Goal: Information Seeking & Learning: Learn about a topic

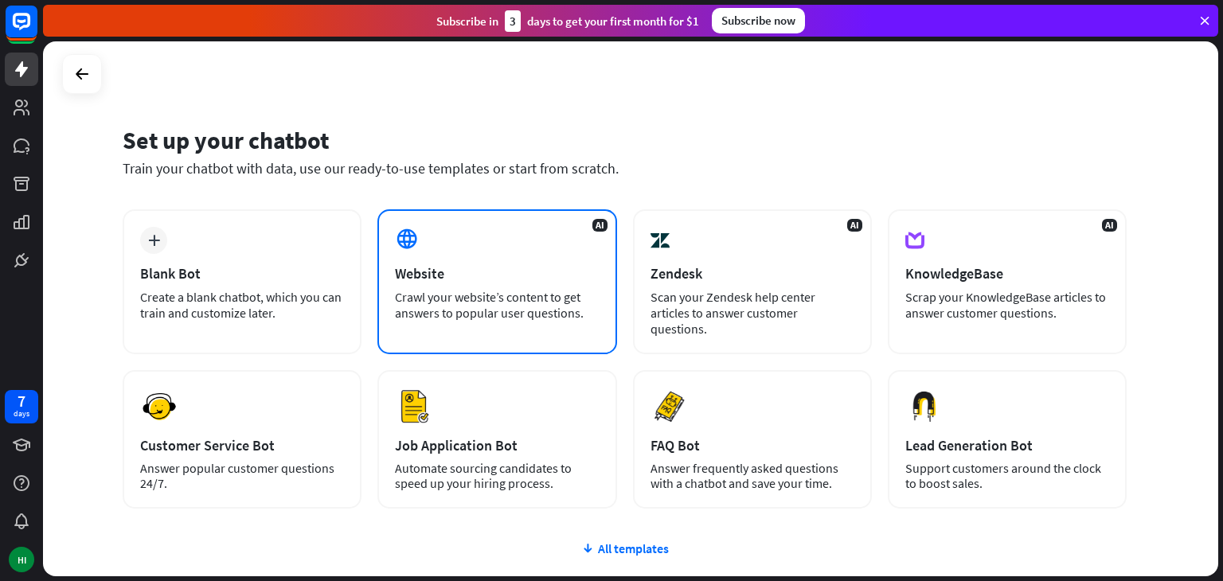
click at [482, 232] on div "AI Website Crawl your website’s content to get answers to popular user question…" at bounding box center [496, 281] width 239 height 145
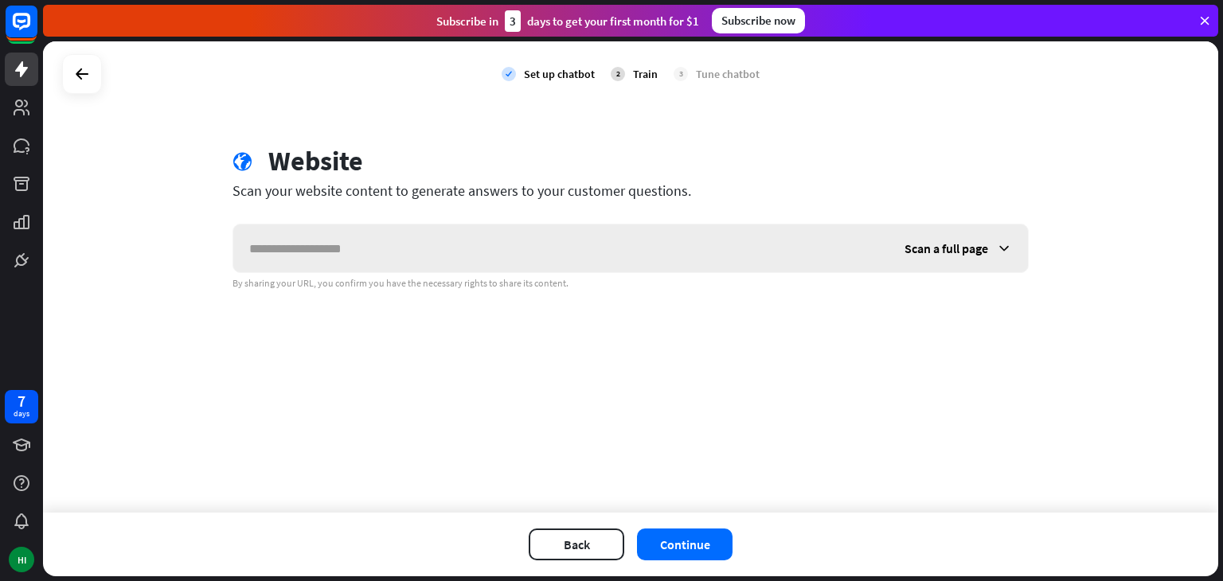
click at [957, 257] on div "Scan a full page" at bounding box center [957, 248] width 139 height 48
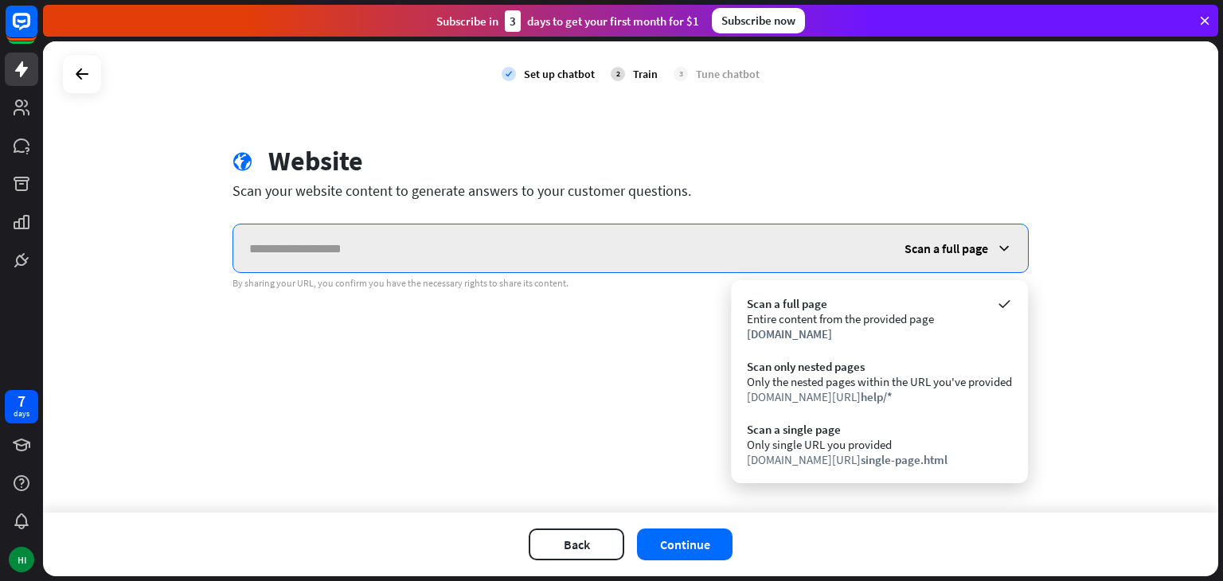
click at [772, 248] on input "text" at bounding box center [560, 248] width 655 height 48
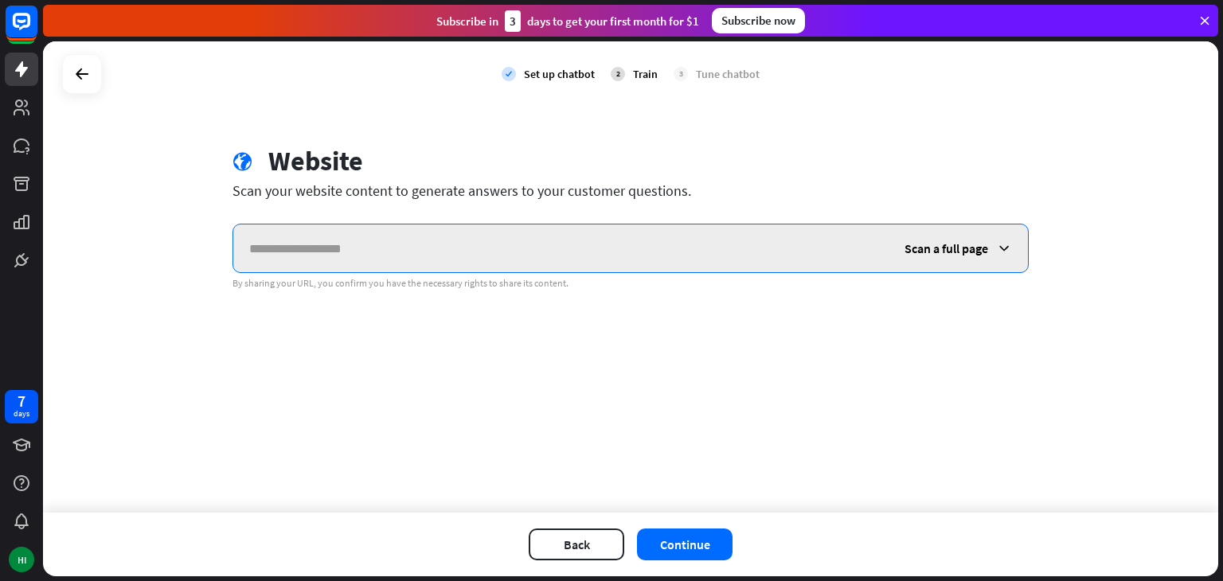
click at [772, 248] on input "text" at bounding box center [560, 248] width 655 height 48
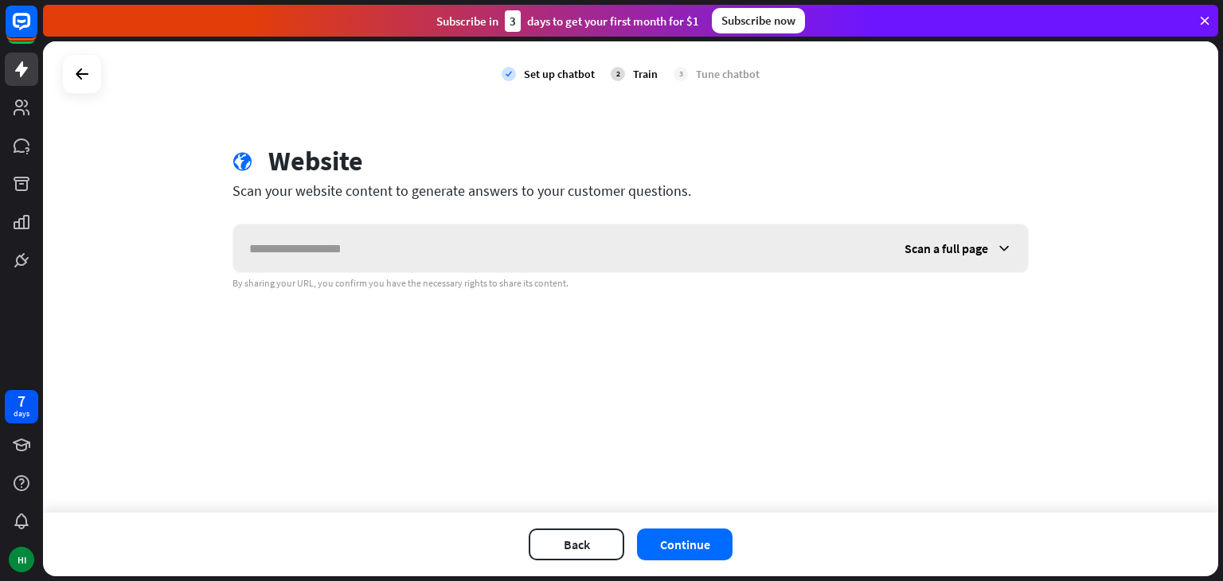
click at [911, 243] on span "Scan a full page" at bounding box center [946, 248] width 84 height 16
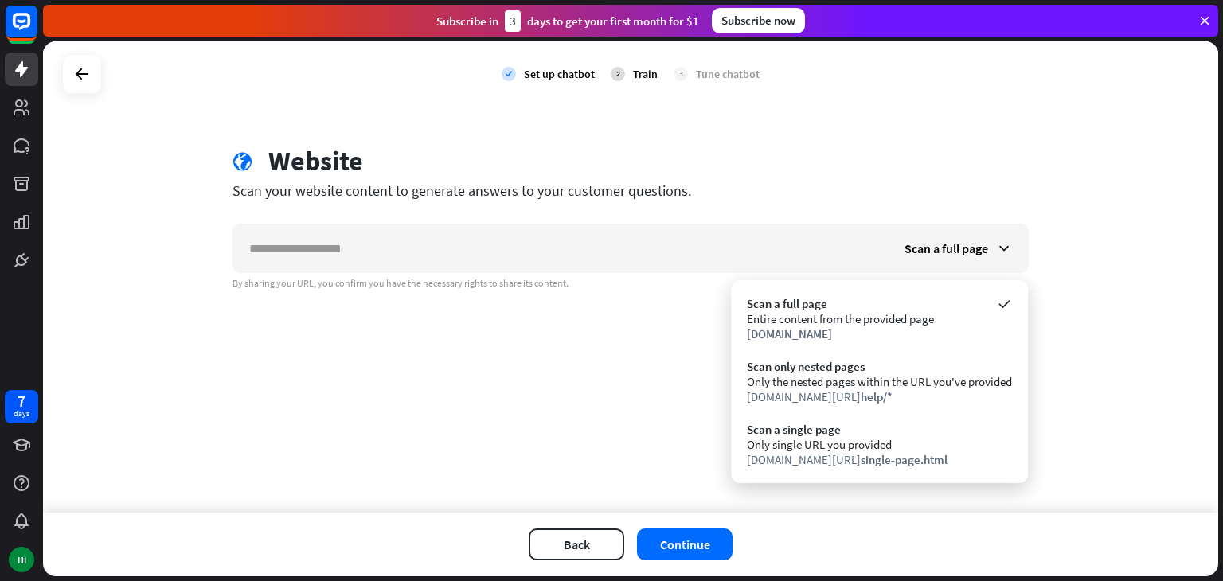
click at [823, 218] on div "globe Website Scan your website content to generate answers to your customer qu…" at bounding box center [630, 217] width 834 height 145
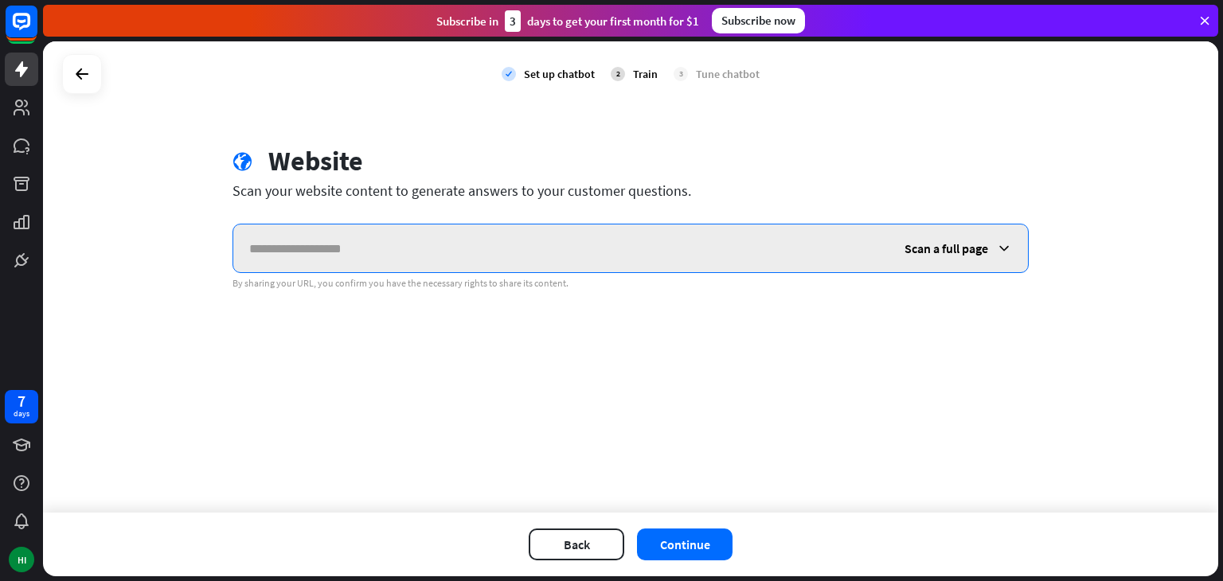
click at [573, 257] on input "text" at bounding box center [560, 248] width 655 height 48
type input "*"
type input "**********"
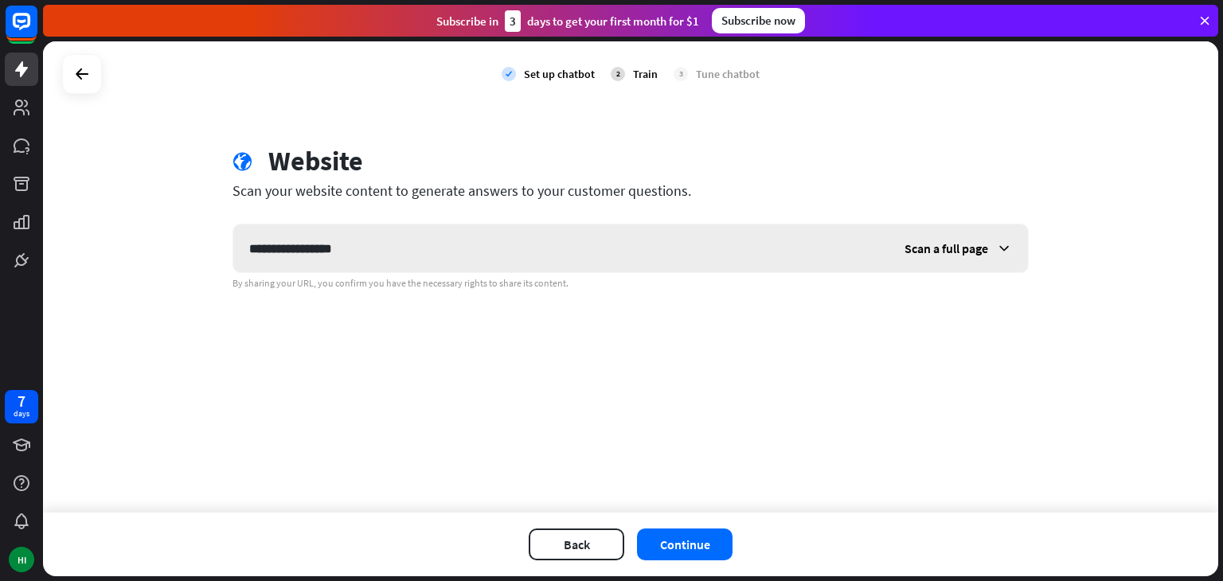
click at [951, 256] on span "Scan a full page" at bounding box center [946, 248] width 84 height 16
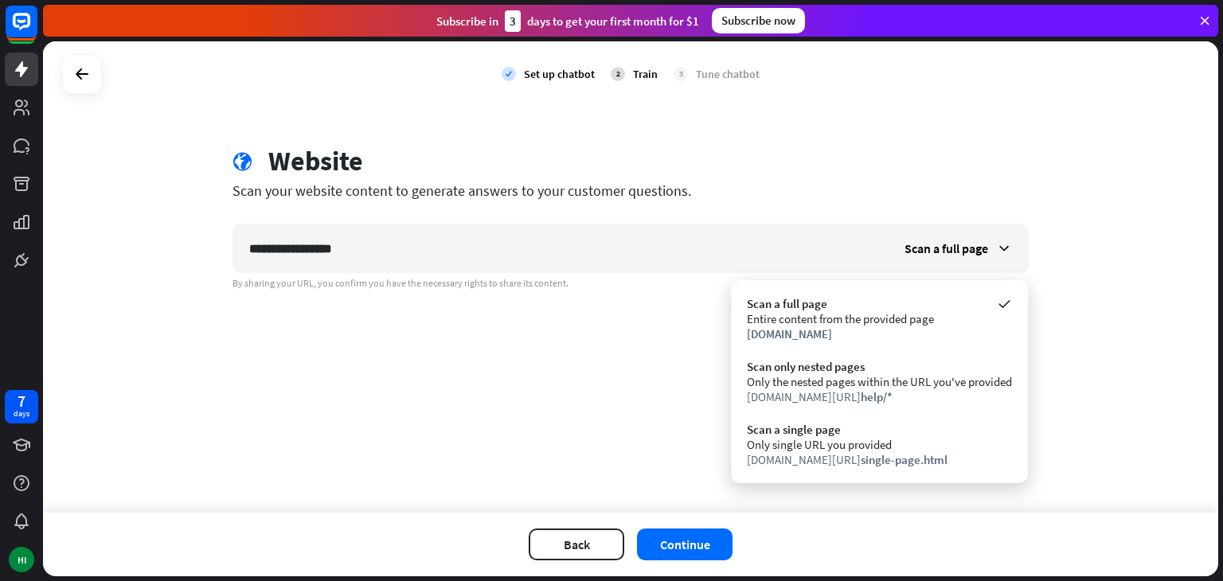
click at [569, 354] on div "**********" at bounding box center [630, 276] width 1175 height 471
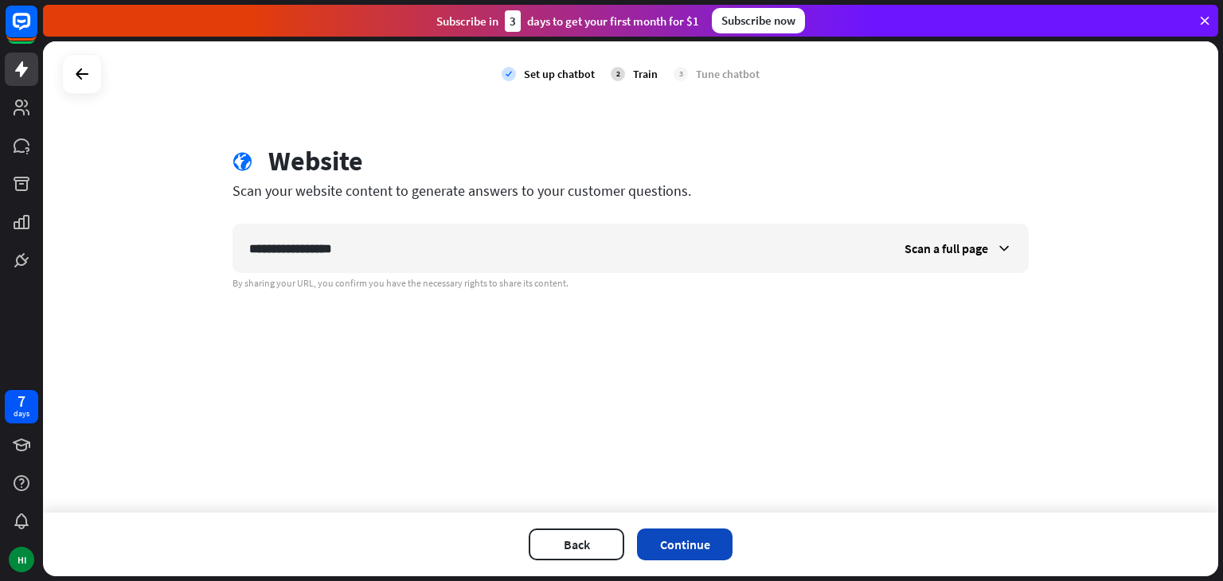
click at [662, 533] on button "Continue" at bounding box center [685, 545] width 96 height 32
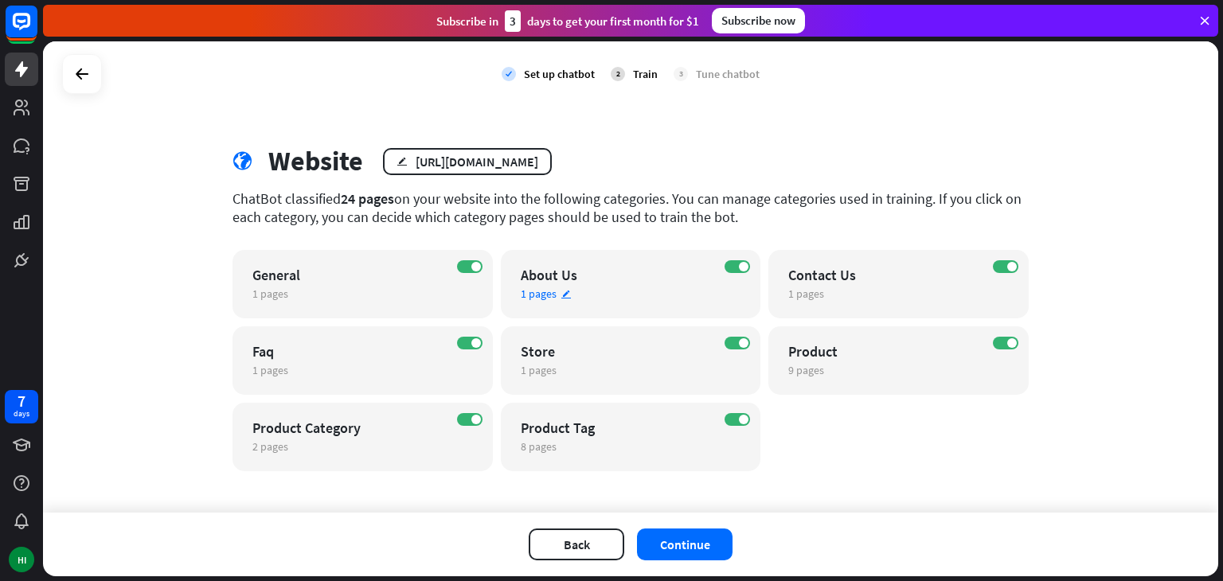
scroll to position [10, 0]
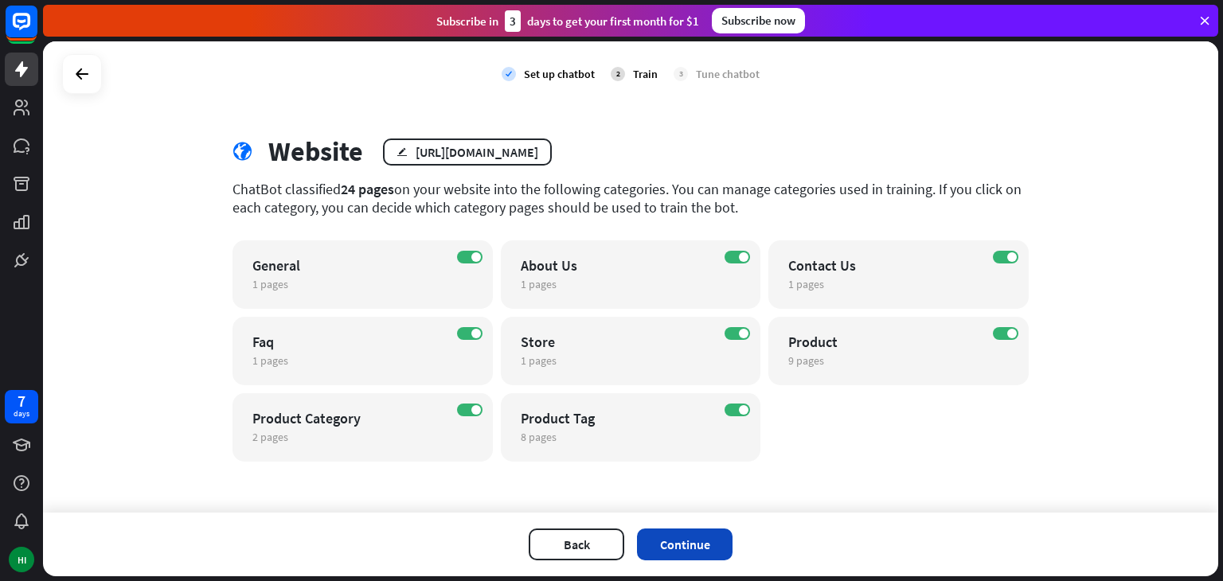
click at [693, 539] on button "Continue" at bounding box center [685, 545] width 96 height 32
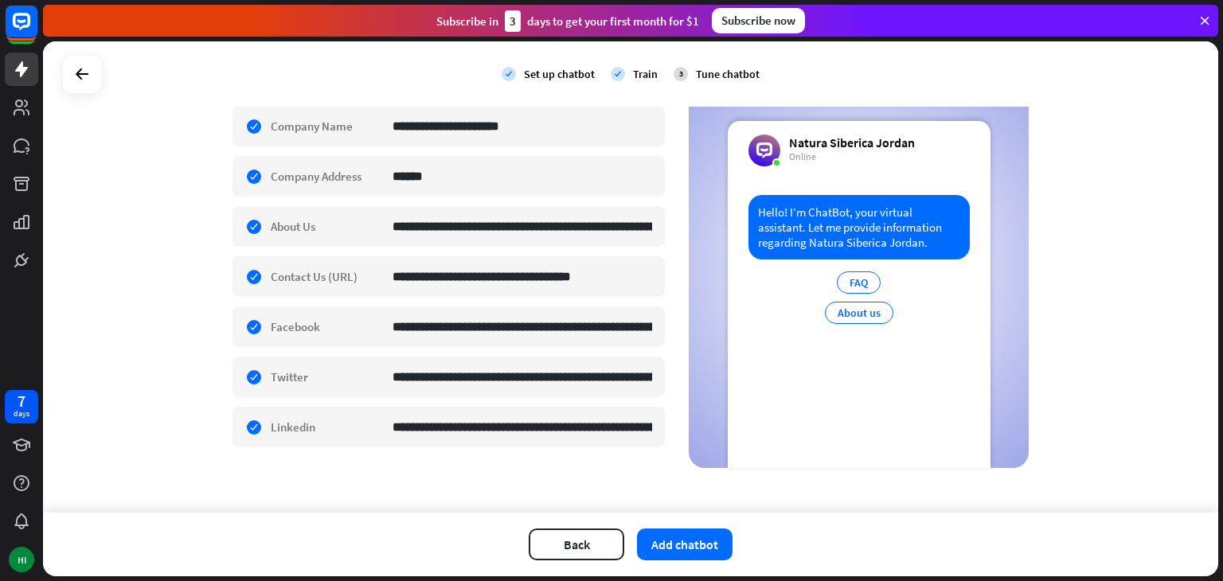
scroll to position [291, 0]
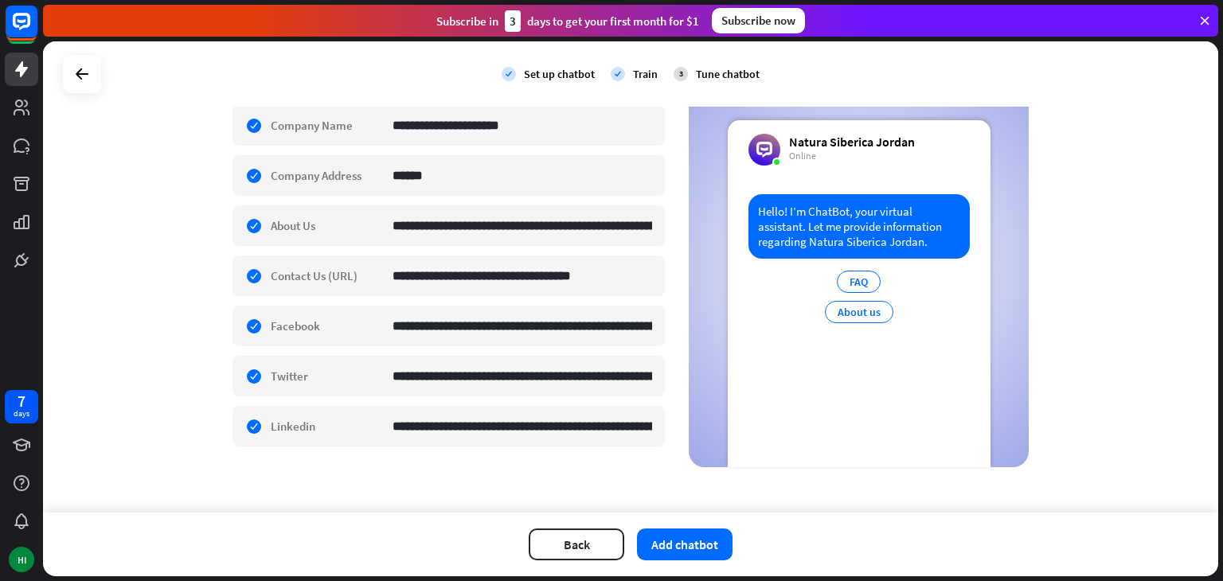
click at [842, 232] on div "Hello! I’m ChatBot, your virtual assistant. Let me provide information regardin…" at bounding box center [858, 226] width 221 height 64
click at [857, 289] on div "FAQ About us" at bounding box center [859, 301] width 68 height 60
click at [856, 301] on div "About us" at bounding box center [859, 312] width 68 height 22
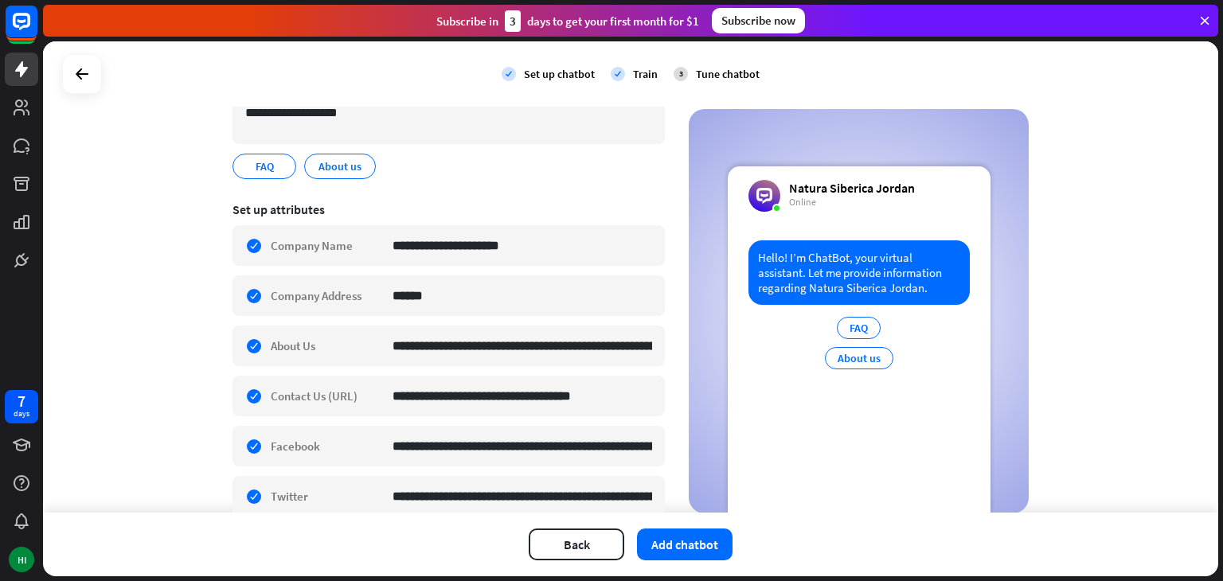
scroll to position [0, 0]
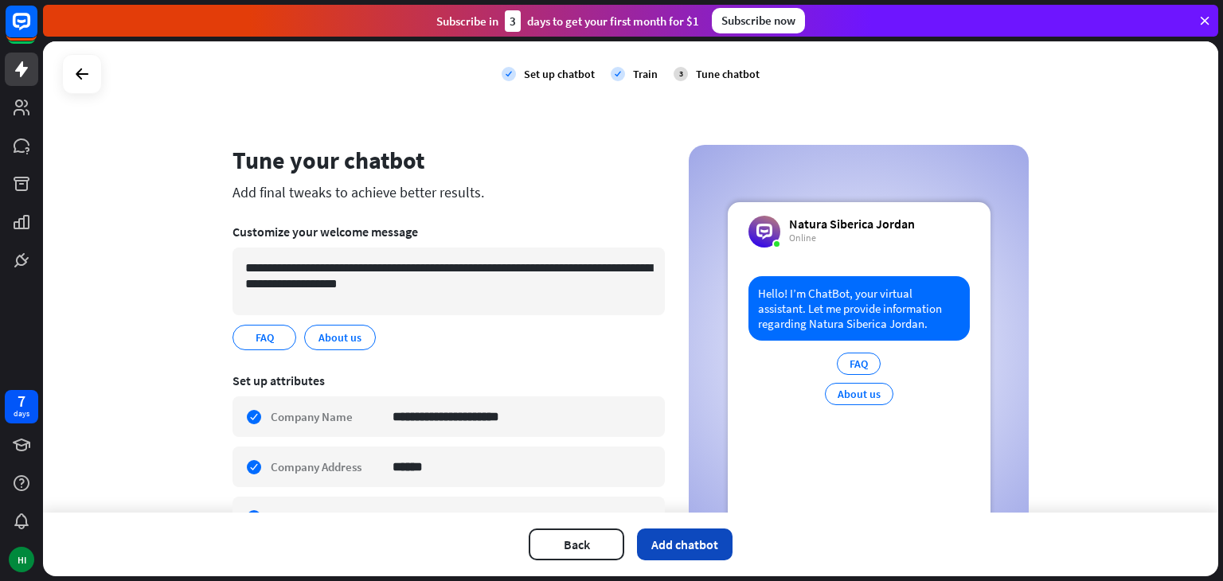
click at [659, 547] on button "Add chatbot" at bounding box center [685, 545] width 96 height 32
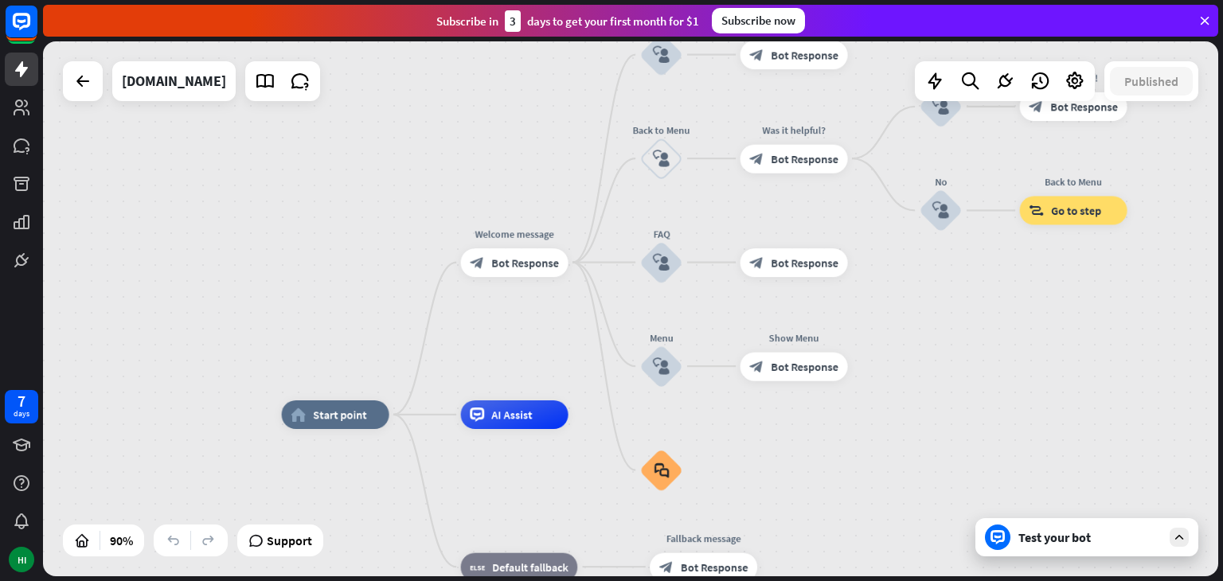
drag, startPoint x: 598, startPoint y: 195, endPoint x: 570, endPoint y: 310, distance: 118.0
click at [570, 310] on div "home_2 Start point Welcome message block_bot_response Bot Response About us blo…" at bounding box center [630, 308] width 1175 height 535
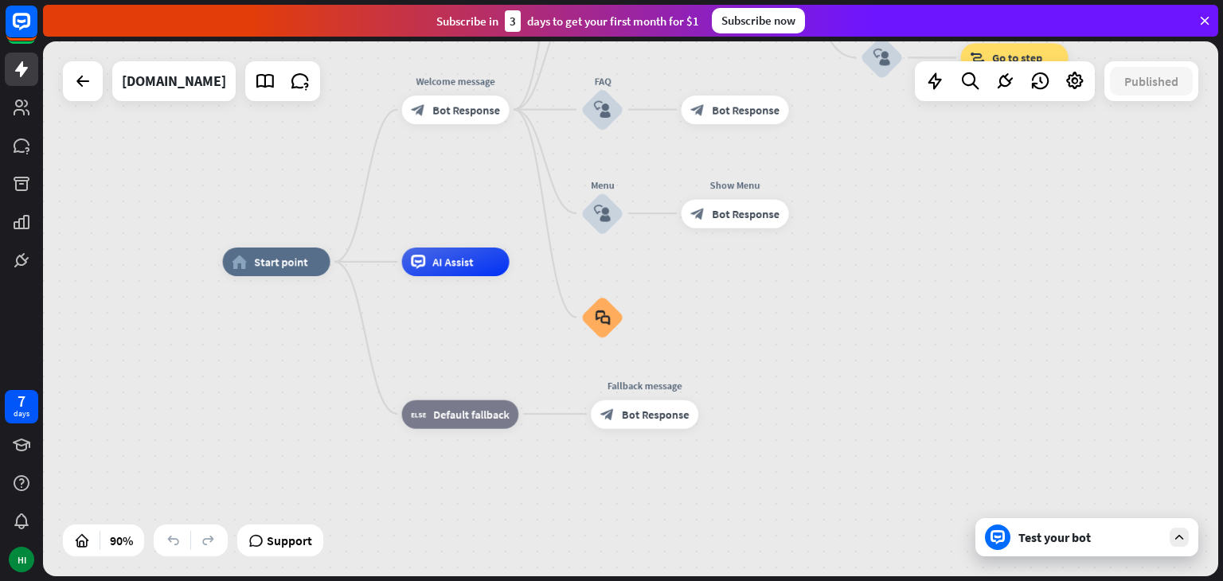
drag, startPoint x: 568, startPoint y: 306, endPoint x: 509, endPoint y: 152, distance: 165.3
click at [509, 152] on div "home_2 Start point Edit name more_horiz Welcome message block_bot_response Bot …" at bounding box center [630, 308] width 1175 height 535
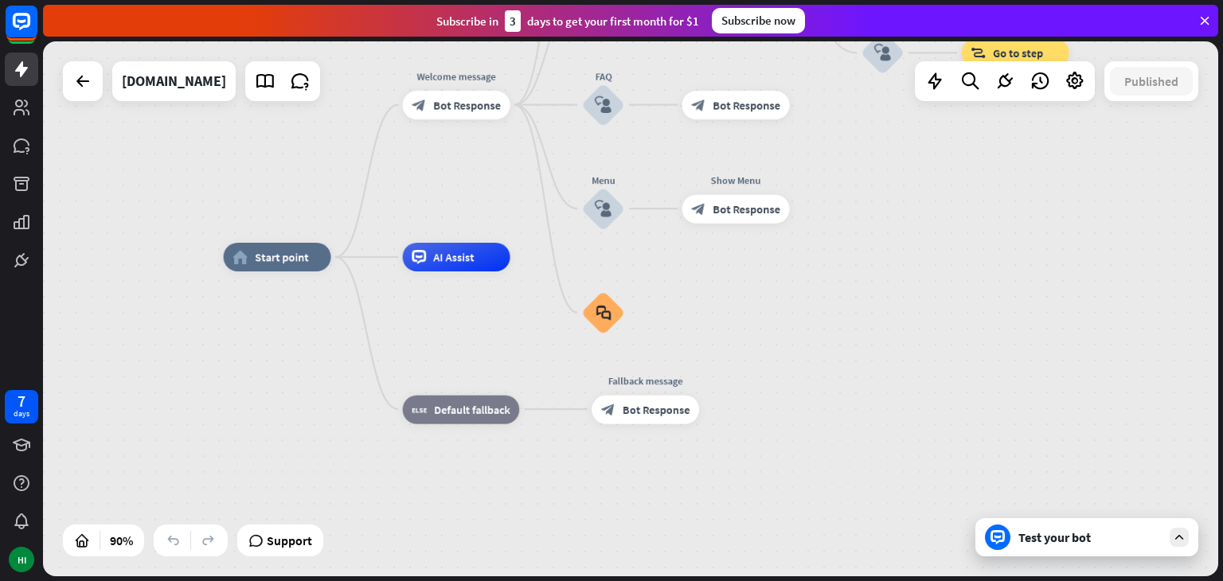
drag, startPoint x: 519, startPoint y: 335, endPoint x: 525, endPoint y: 293, distance: 42.7
click at [525, 293] on div "home_2 Start point Welcome message block_bot_response Bot Response About us blo…" at bounding box center [752, 498] width 1057 height 482
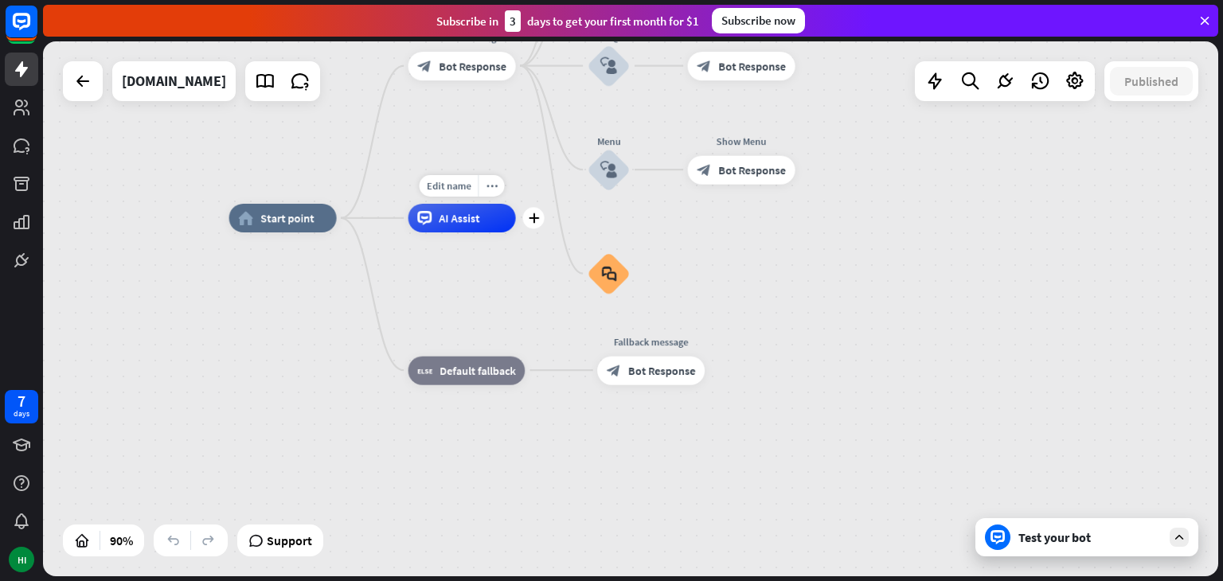
click at [478, 218] on span "AI Assist" at bounding box center [459, 218] width 41 height 14
click at [719, 166] on span "Bot Response" at bounding box center [752, 169] width 68 height 14
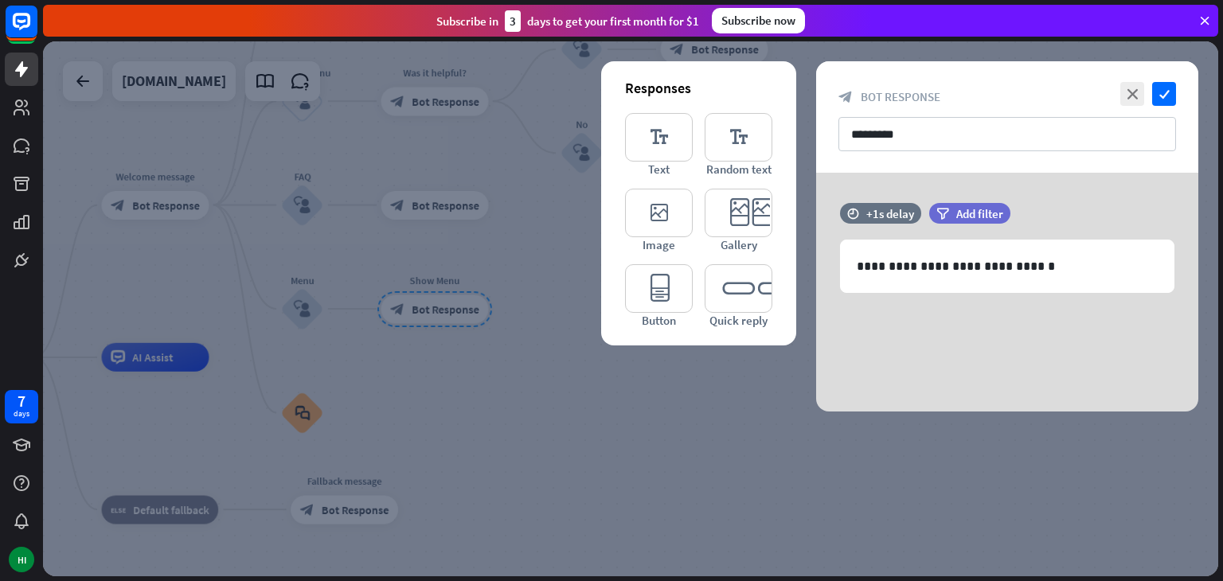
click at [1200, 17] on icon at bounding box center [1204, 21] width 14 height 14
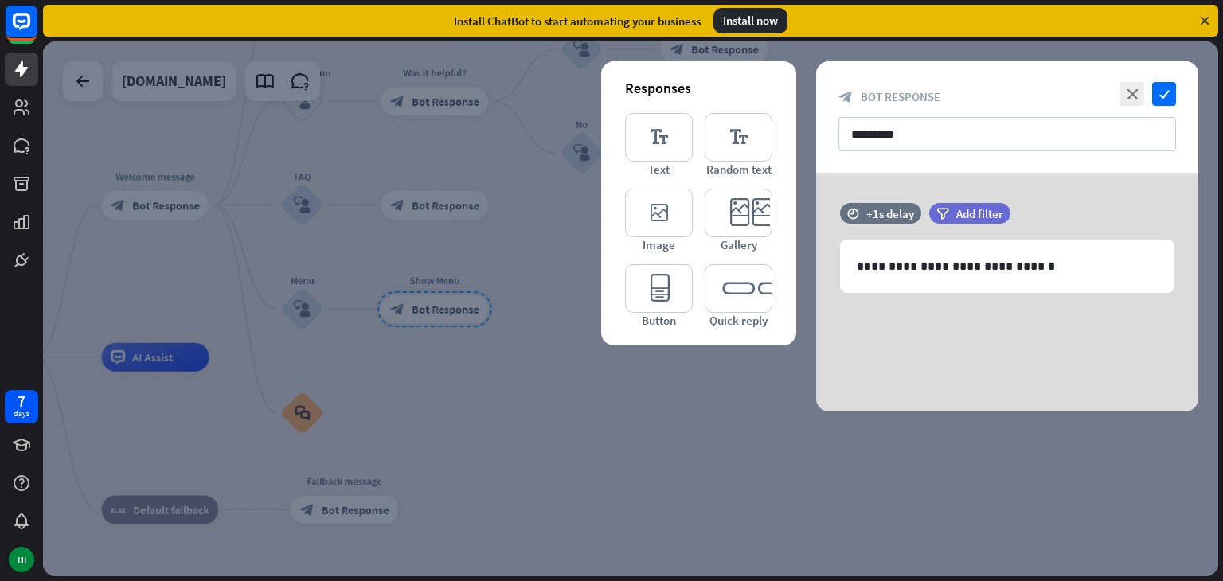
click at [1209, 7] on div "Install ChatBot to start automating your business Install now" at bounding box center [630, 21] width 1175 height 32
click at [1204, 17] on icon at bounding box center [1204, 21] width 14 height 14
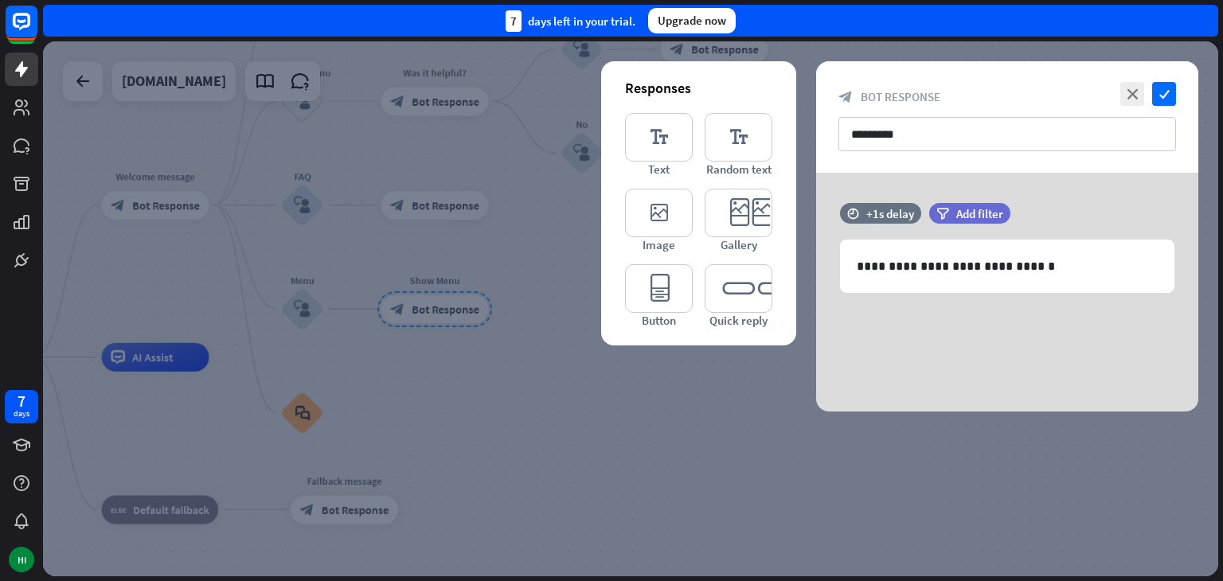
click at [610, 533] on div at bounding box center [630, 308] width 1175 height 535
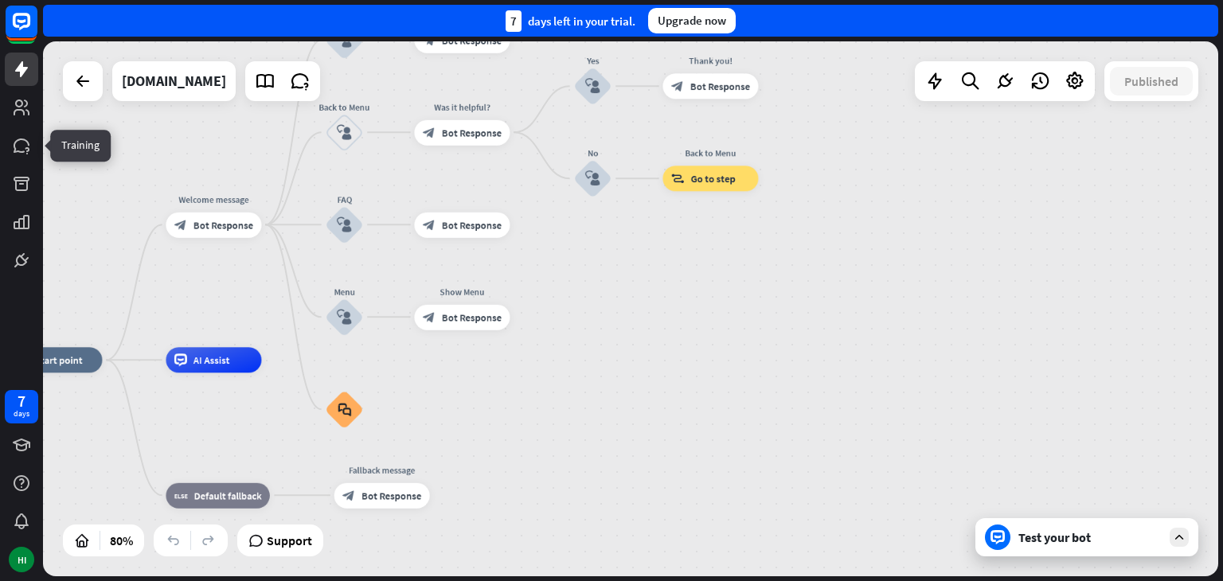
drag, startPoint x: 13, startPoint y: 144, endPoint x: 39, endPoint y: 148, distance: 26.6
click at [0, 0] on icon at bounding box center [0, 0] width 0 height 0
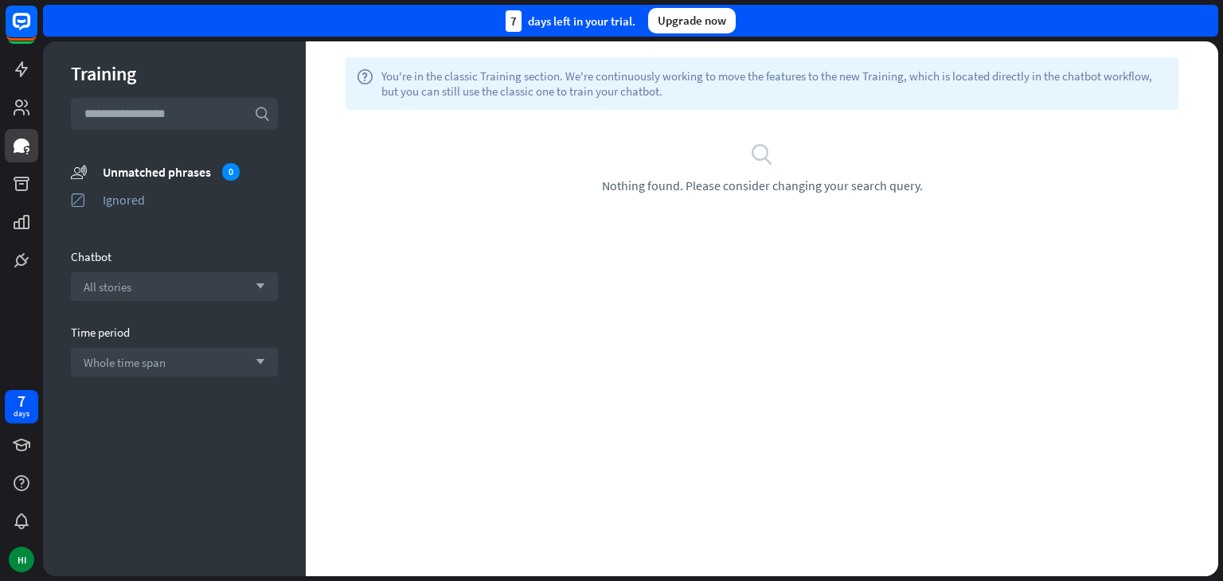
click at [171, 109] on input "text" at bounding box center [174, 114] width 207 height 32
click at [761, 202] on div "search Nothing found. Please consider changing your search query." at bounding box center [762, 167] width 912 height 115
click at [731, 183] on span "Nothing found. Please consider changing your search query." at bounding box center [762, 186] width 321 height 16
click at [19, 188] on icon at bounding box center [22, 184] width 16 height 14
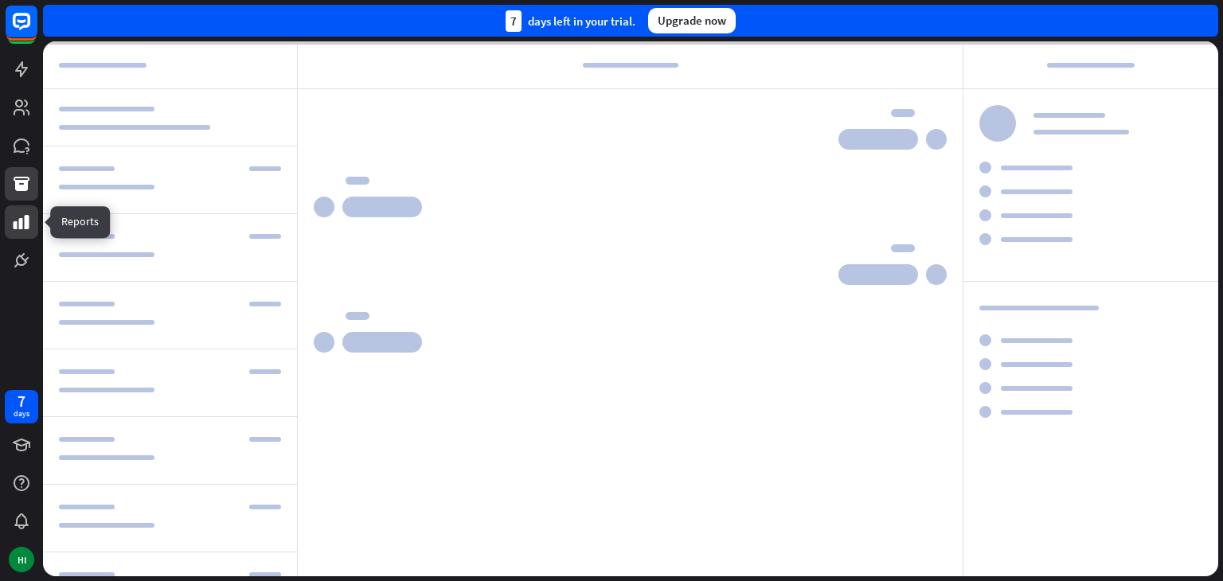
click at [19, 227] on icon at bounding box center [22, 222] width 16 height 14
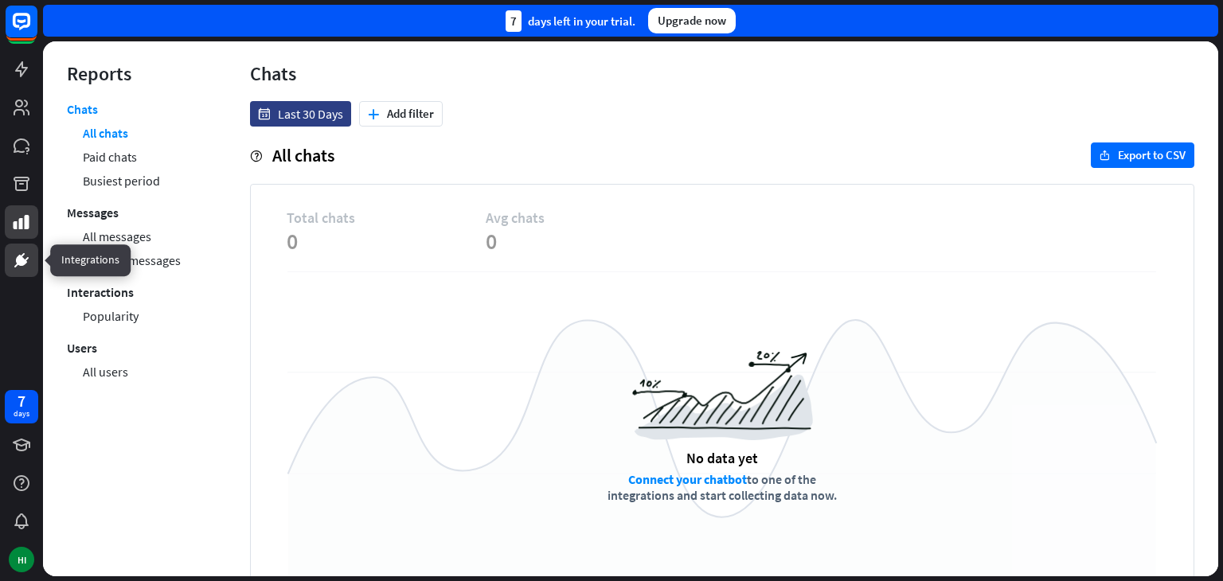
click at [22, 247] on link at bounding box center [21, 260] width 33 height 33
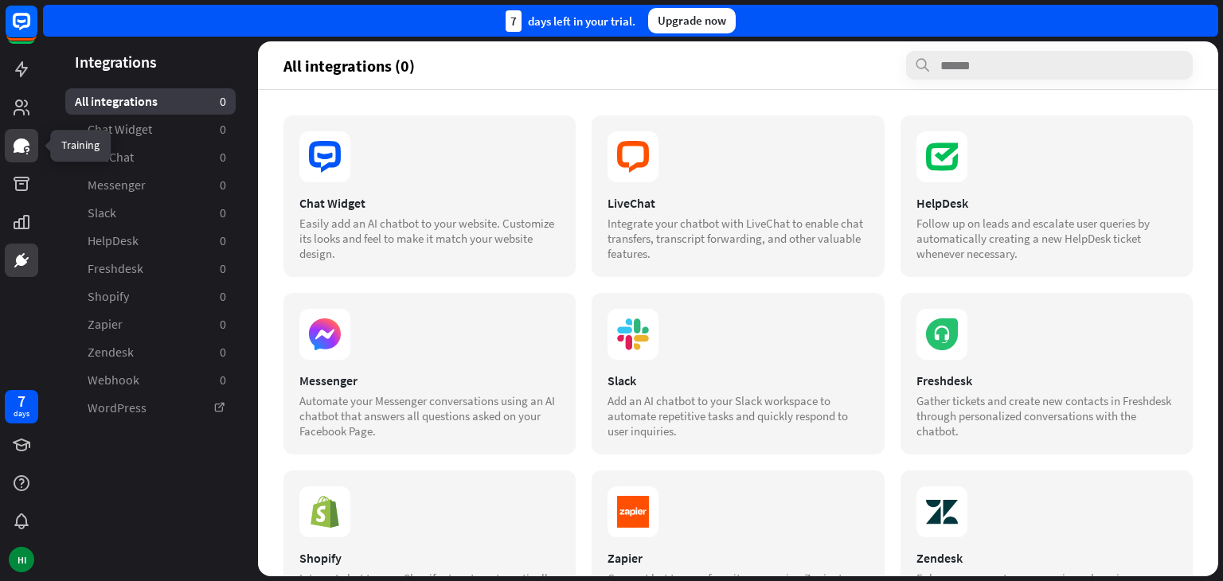
click at [22, 145] on icon at bounding box center [22, 146] width 16 height 14
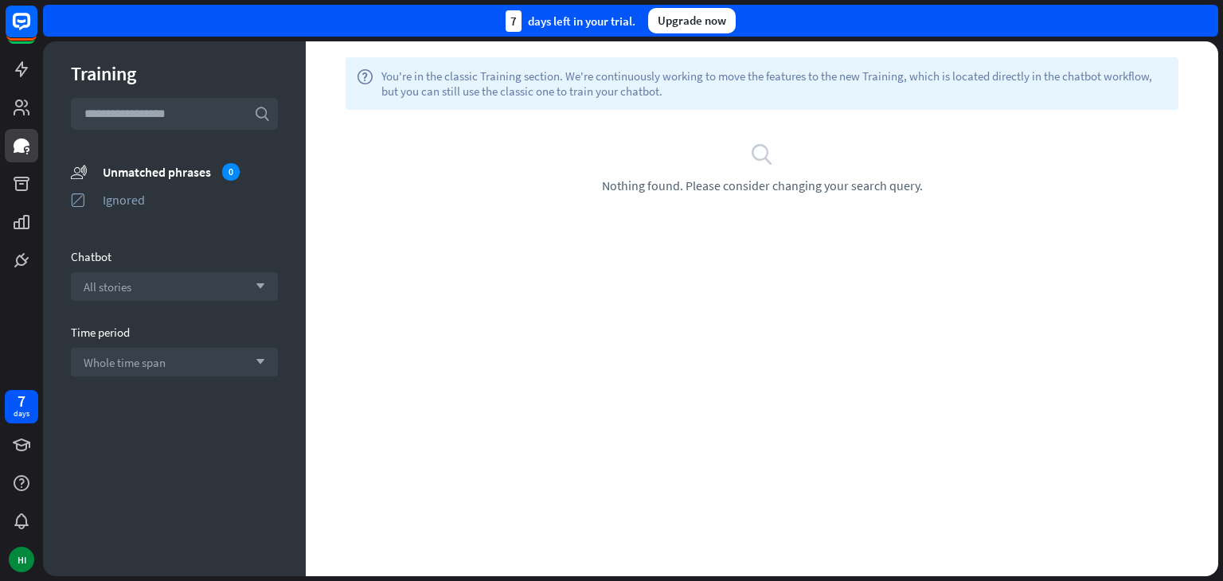
click at [142, 121] on input "text" at bounding box center [174, 114] width 207 height 32
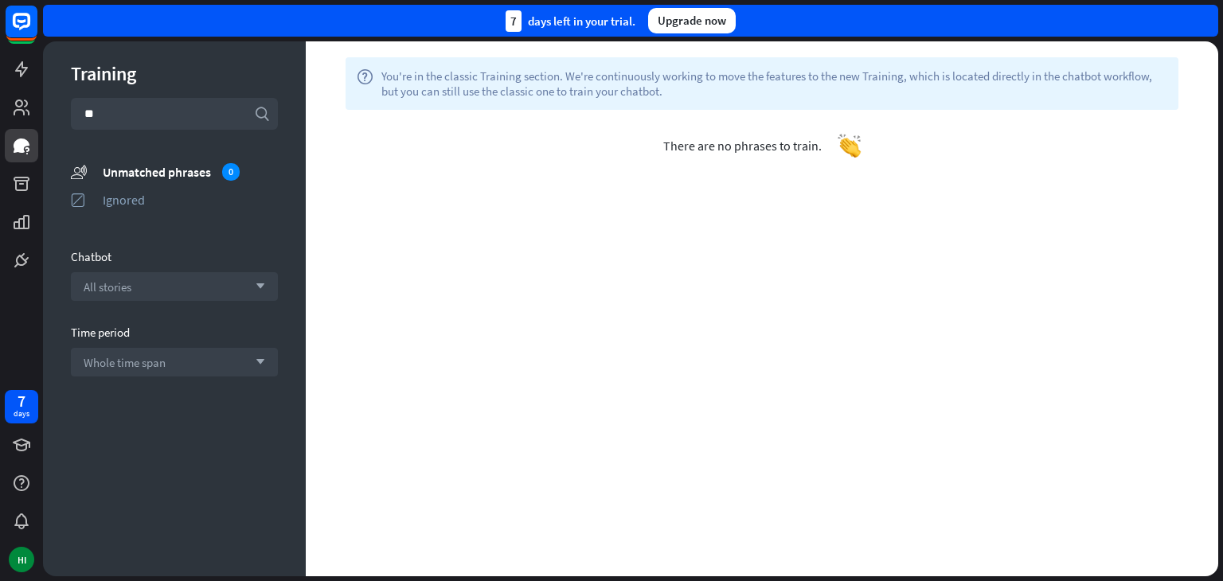
type input "*"
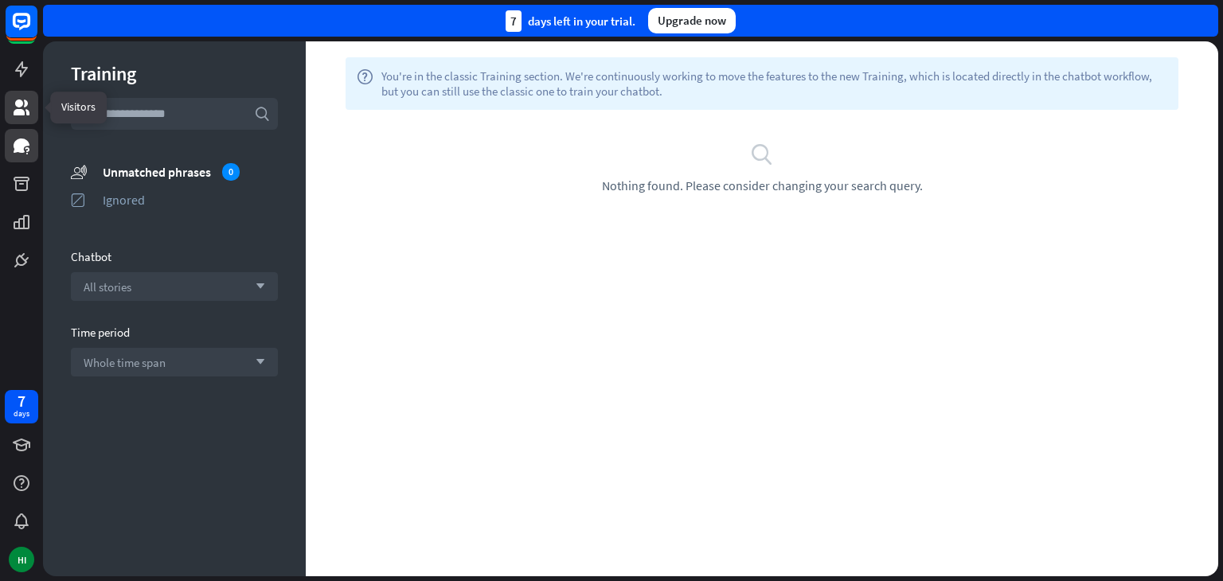
click at [18, 114] on icon at bounding box center [22, 108] width 16 height 16
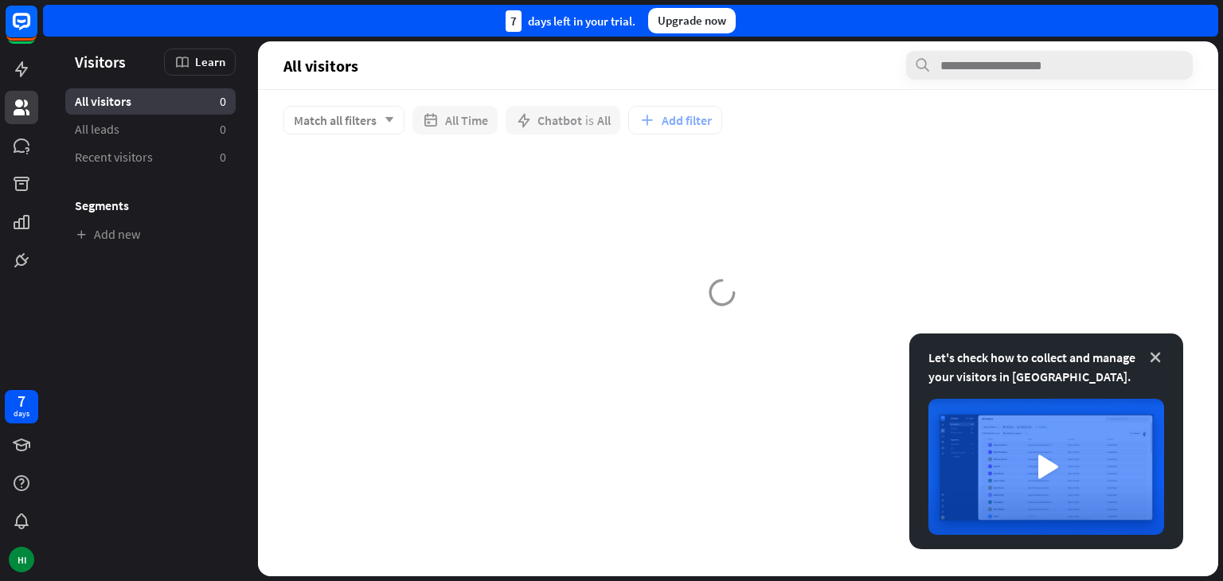
click at [1151, 355] on icon at bounding box center [1155, 357] width 16 height 16
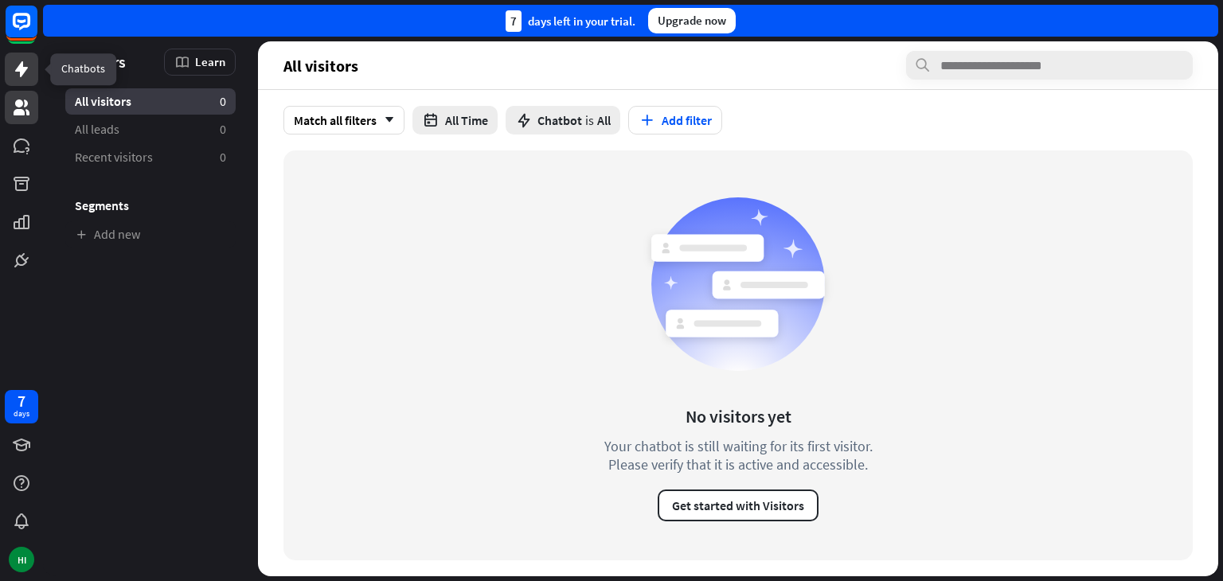
click at [10, 74] on link at bounding box center [21, 69] width 33 height 33
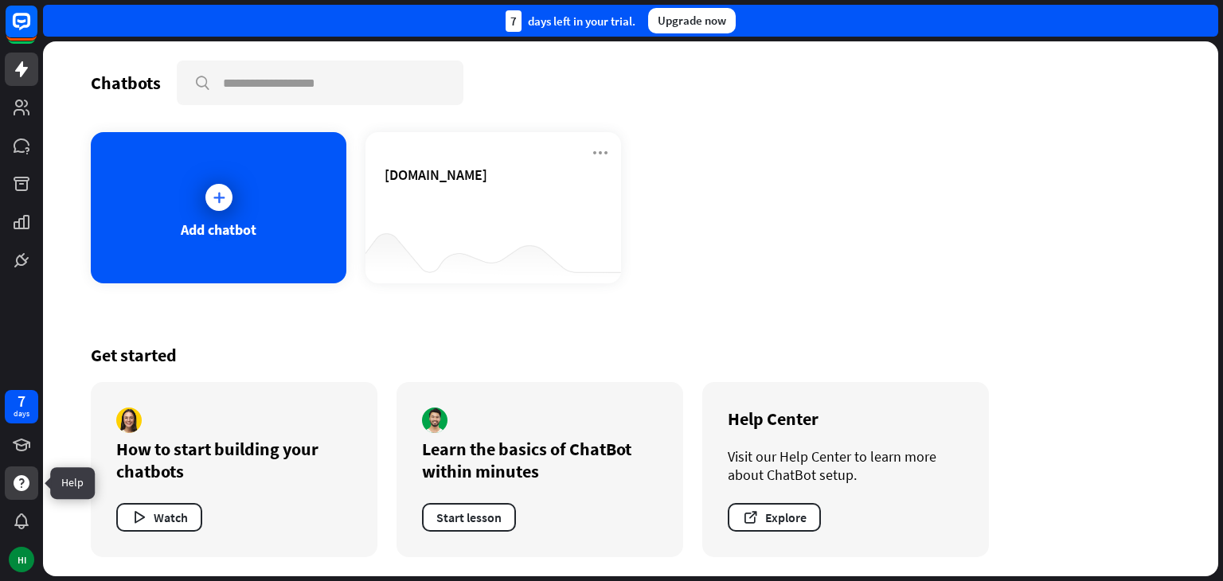
click at [25, 488] on icon at bounding box center [22, 483] width 16 height 16
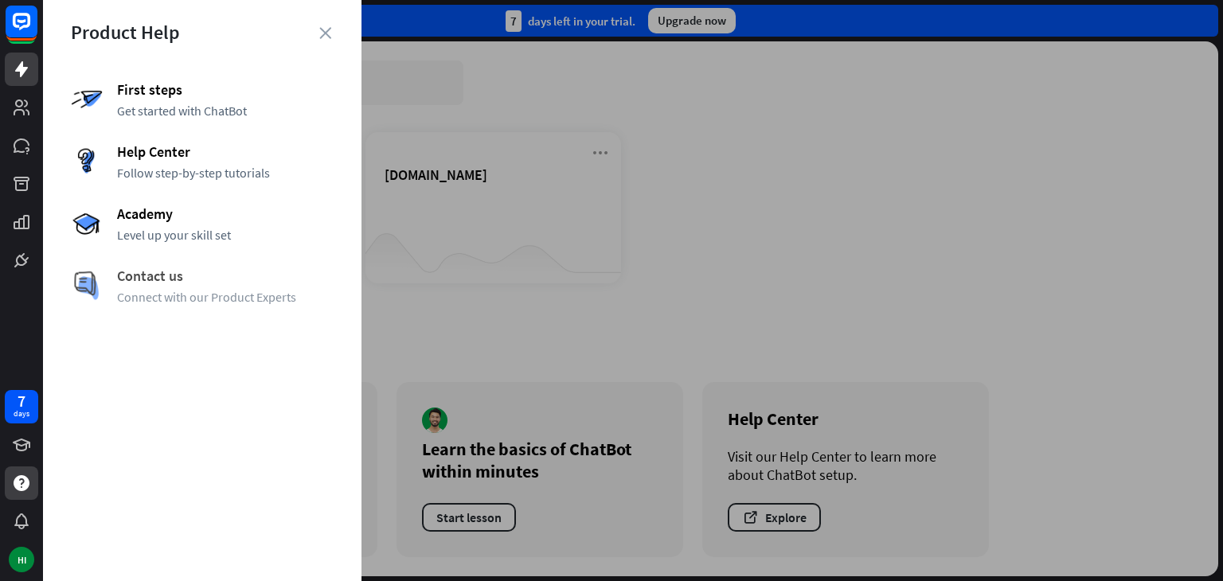
click at [216, 281] on span "Contact us" at bounding box center [225, 276] width 217 height 18
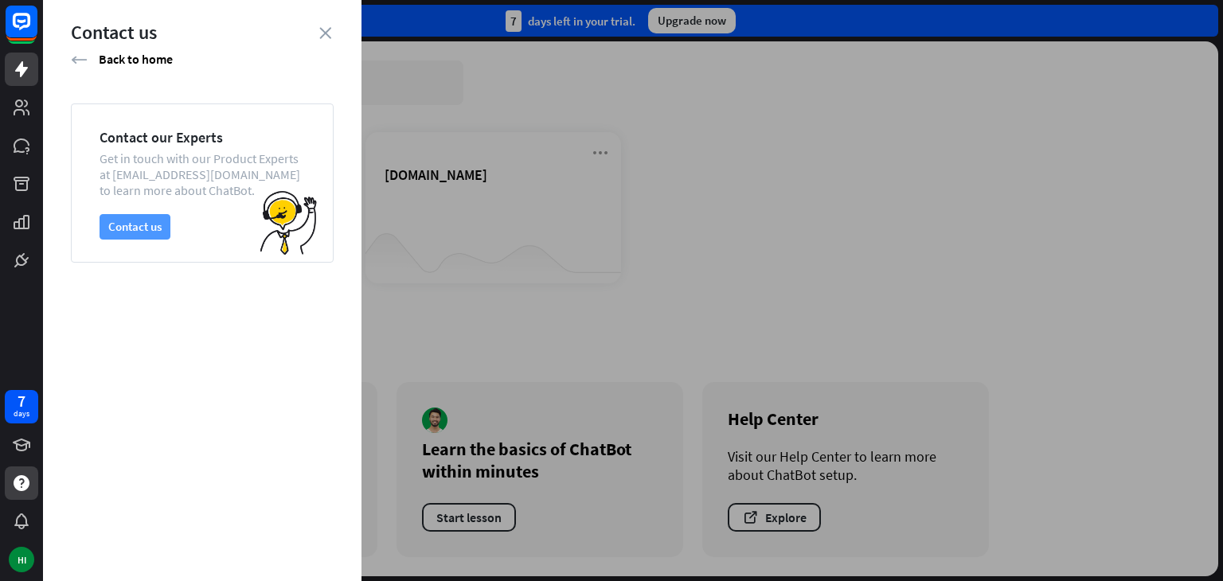
click at [150, 233] on button "Contact us" at bounding box center [135, 226] width 71 height 25
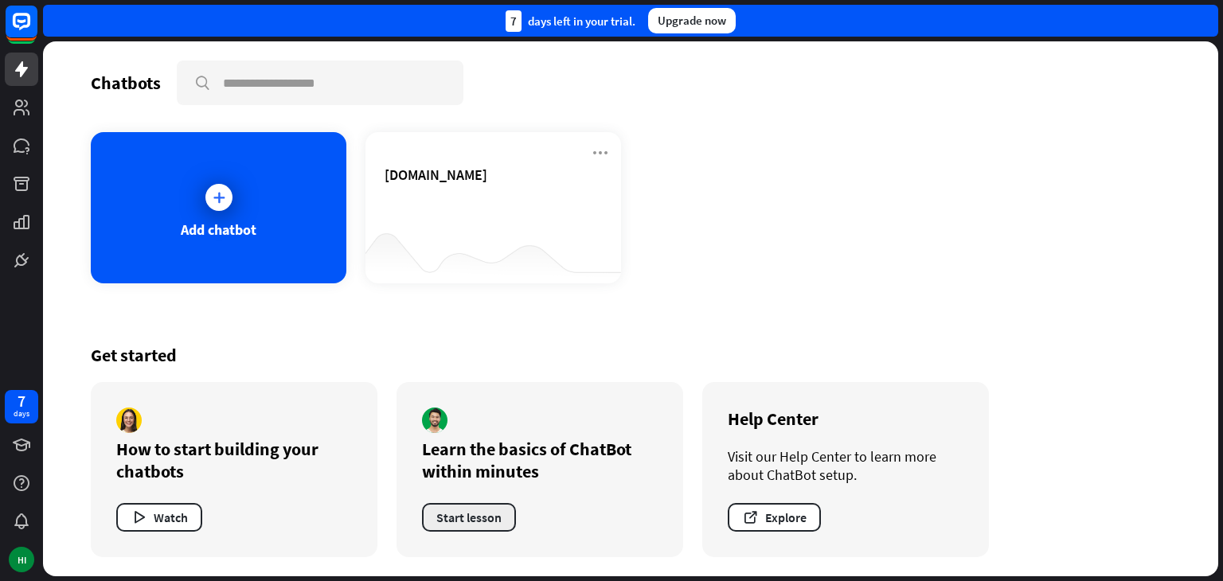
click at [458, 517] on button "Start lesson" at bounding box center [469, 517] width 94 height 29
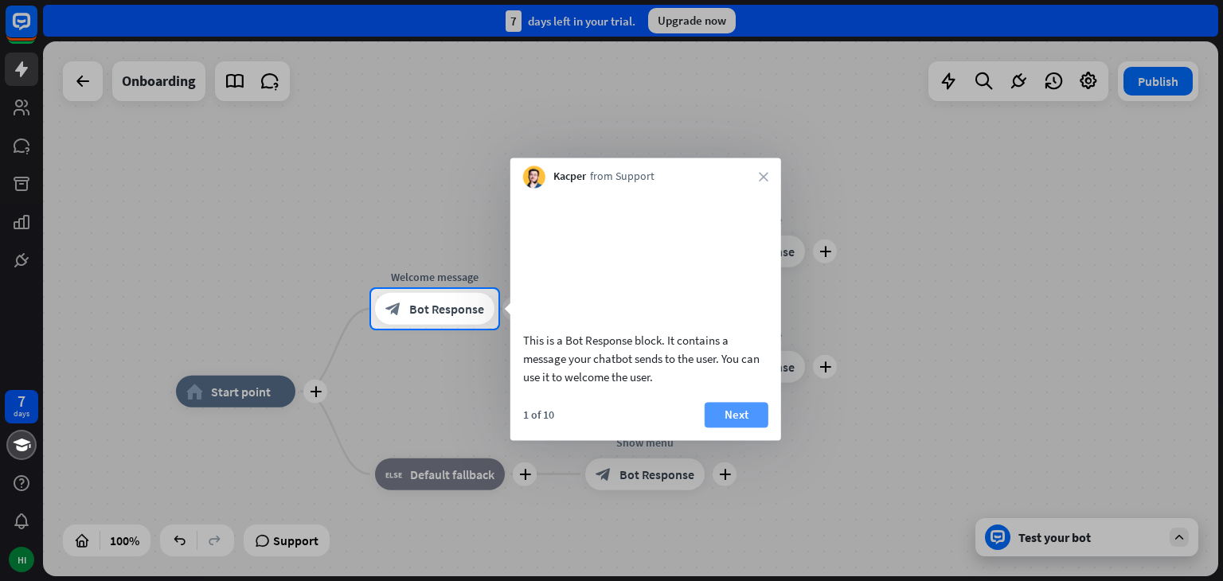
click at [723, 427] on button "Next" at bounding box center [736, 414] width 64 height 25
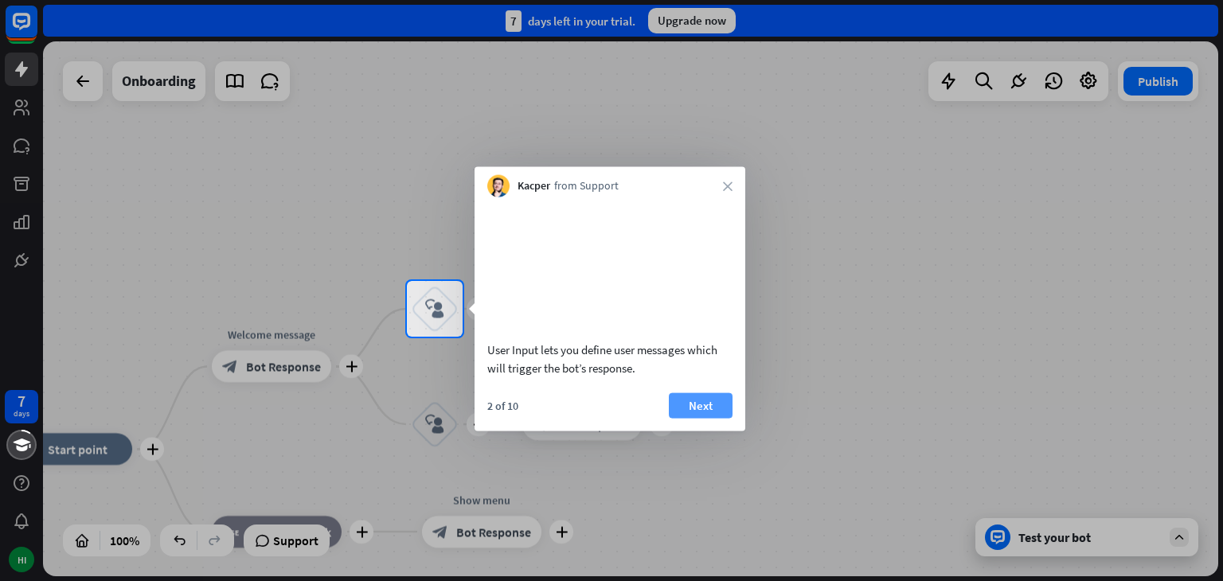
click at [692, 418] on button "Next" at bounding box center [701, 404] width 64 height 25
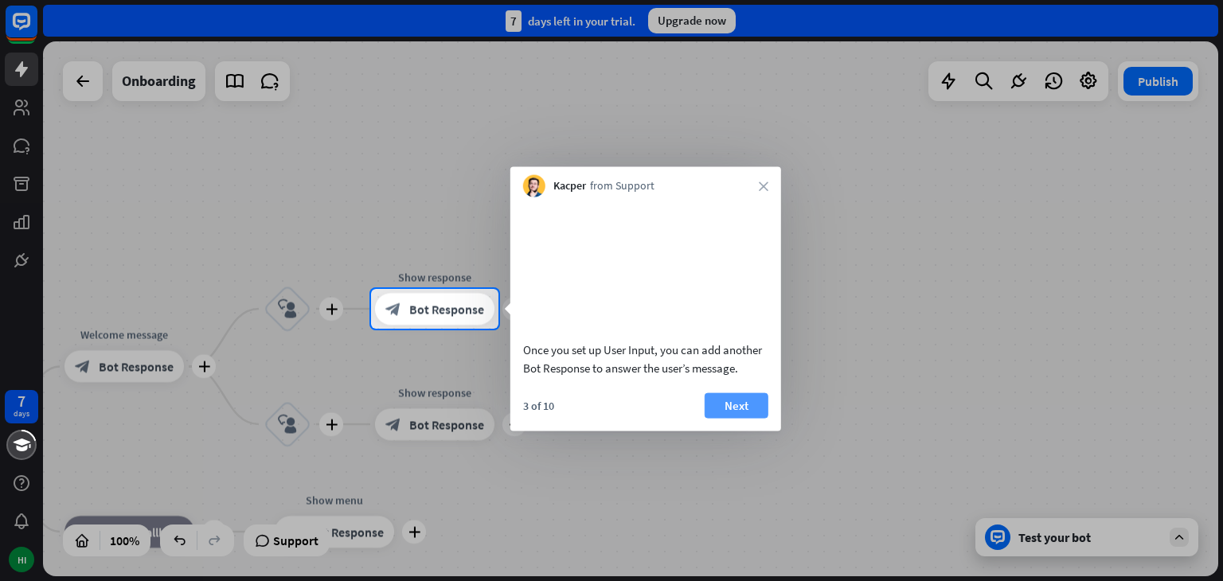
click at [712, 418] on button "Next" at bounding box center [736, 404] width 64 height 25
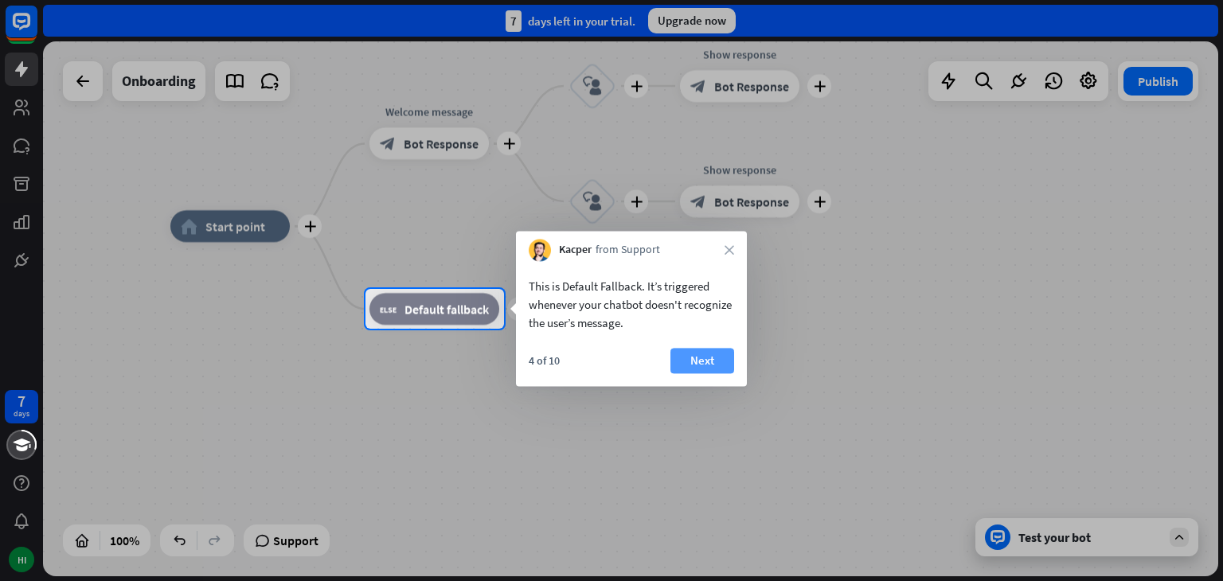
click at [681, 357] on button "Next" at bounding box center [702, 360] width 64 height 25
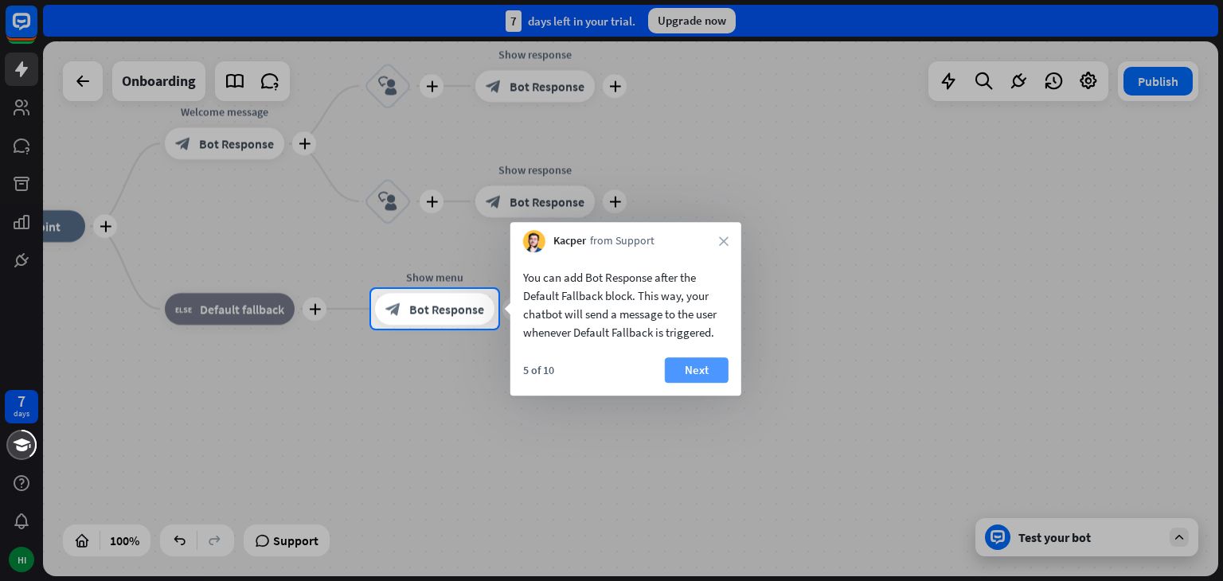
click at [689, 366] on button "Next" at bounding box center [697, 369] width 64 height 25
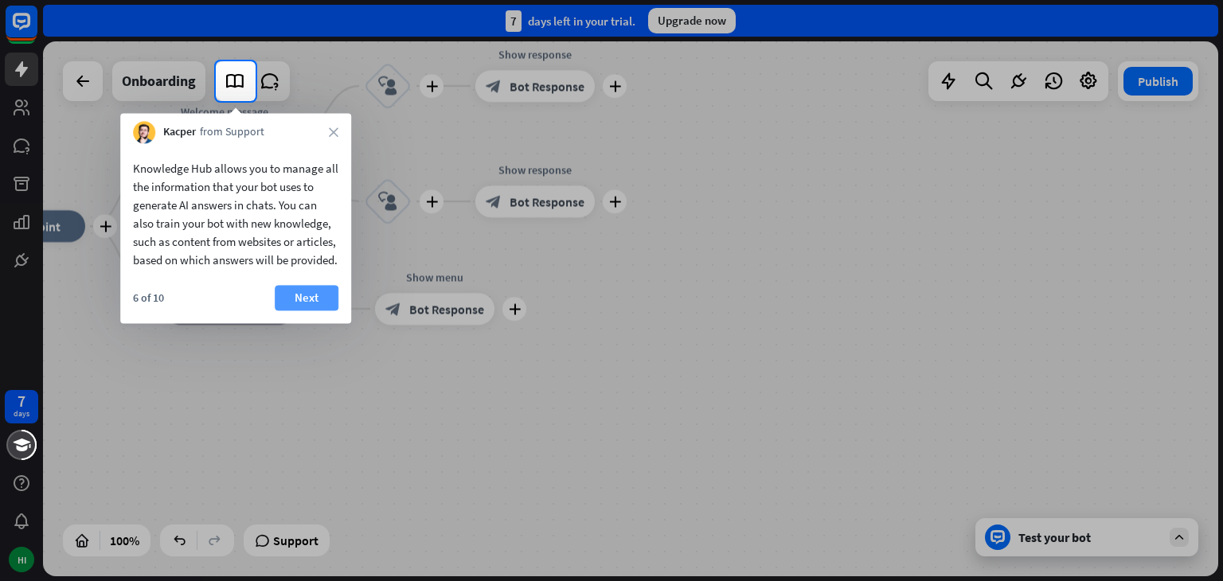
click at [292, 310] on button "Next" at bounding box center [307, 297] width 64 height 25
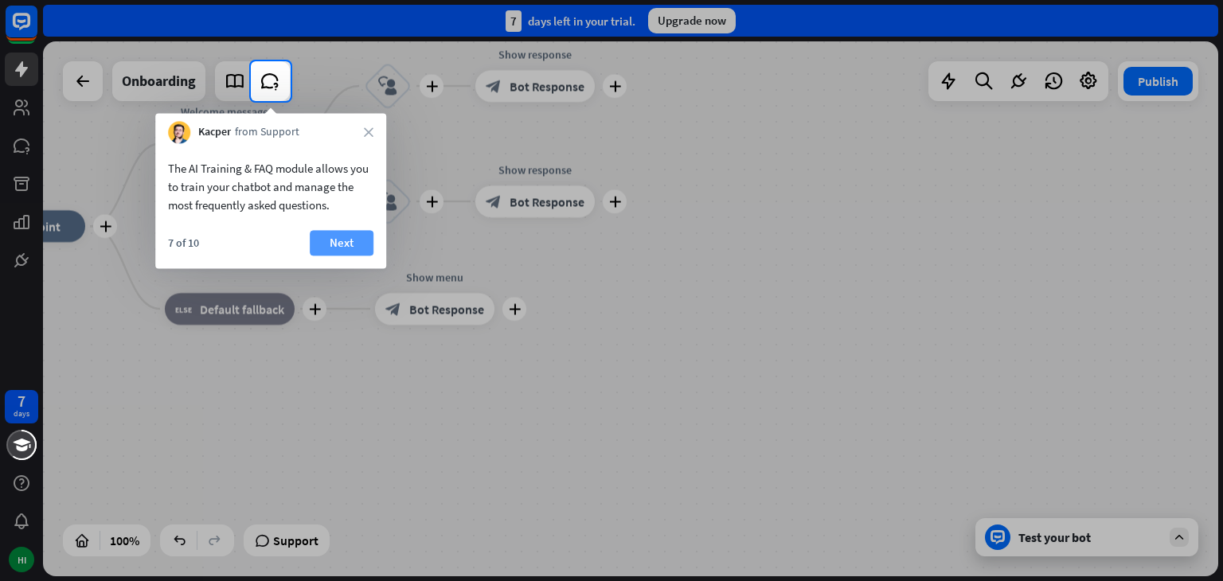
click at [326, 238] on button "Next" at bounding box center [342, 242] width 64 height 25
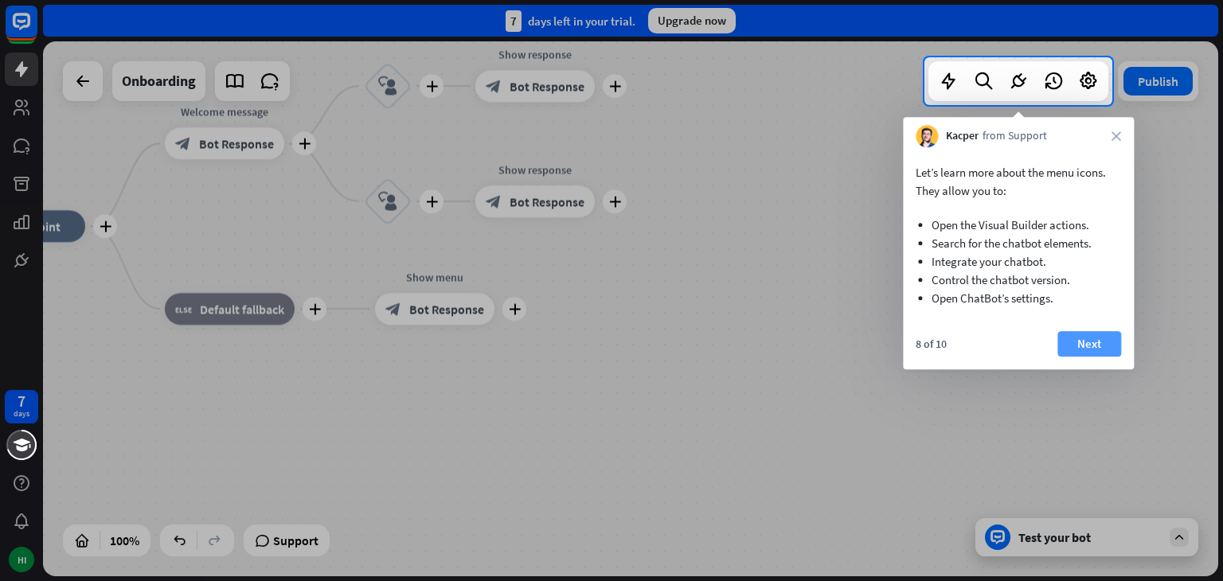
click at [1089, 349] on button "Next" at bounding box center [1089, 343] width 64 height 25
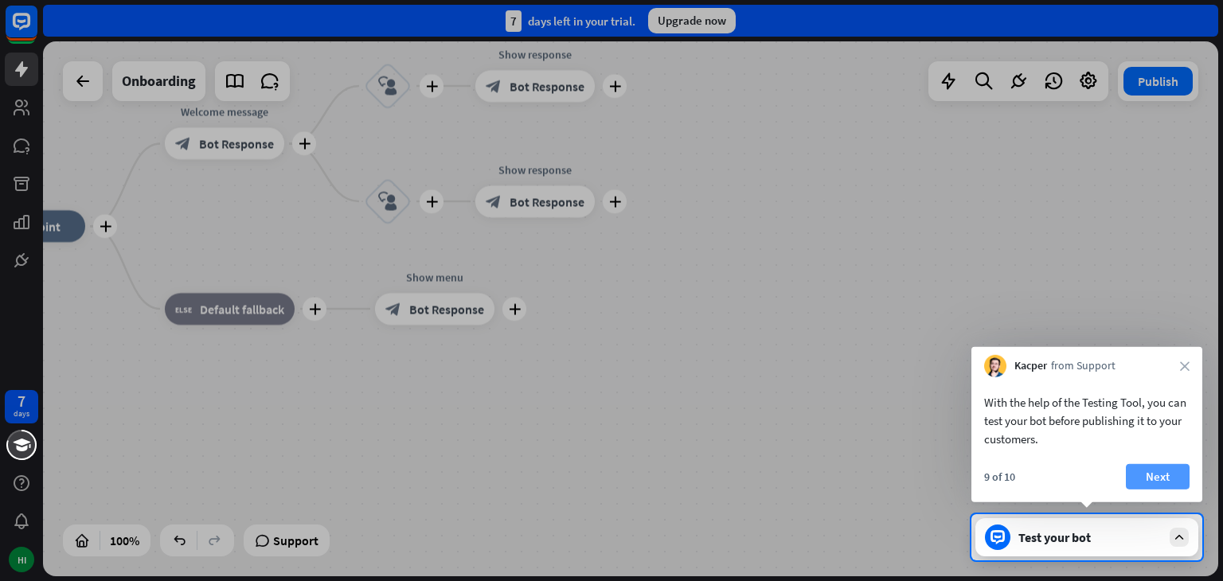
click at [1156, 467] on button "Next" at bounding box center [1158, 476] width 64 height 25
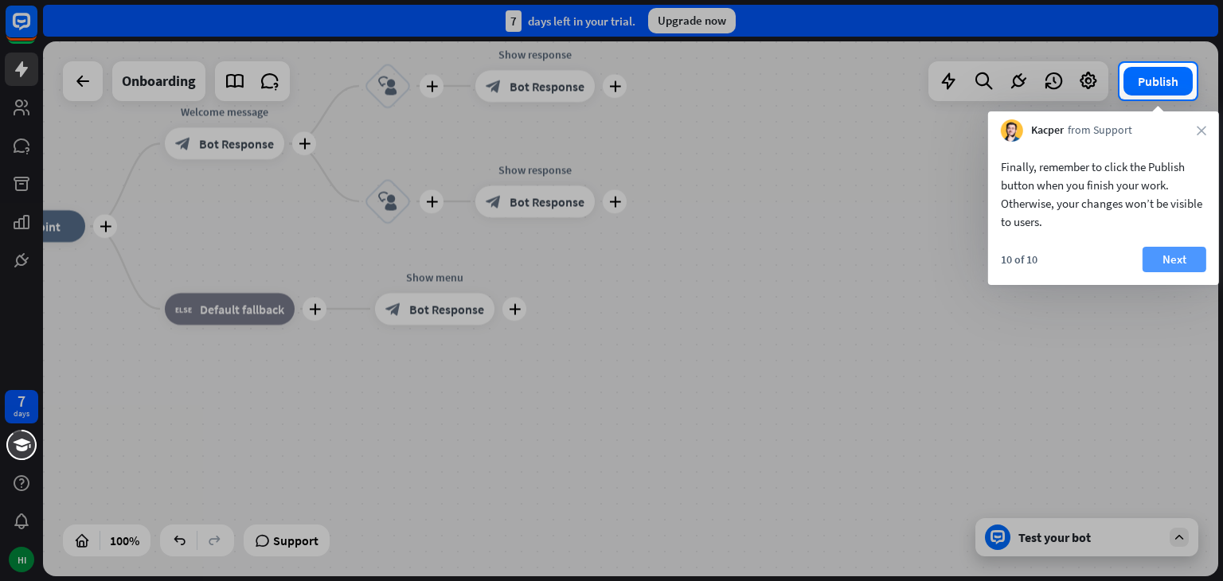
click at [1159, 257] on button "Next" at bounding box center [1174, 259] width 64 height 25
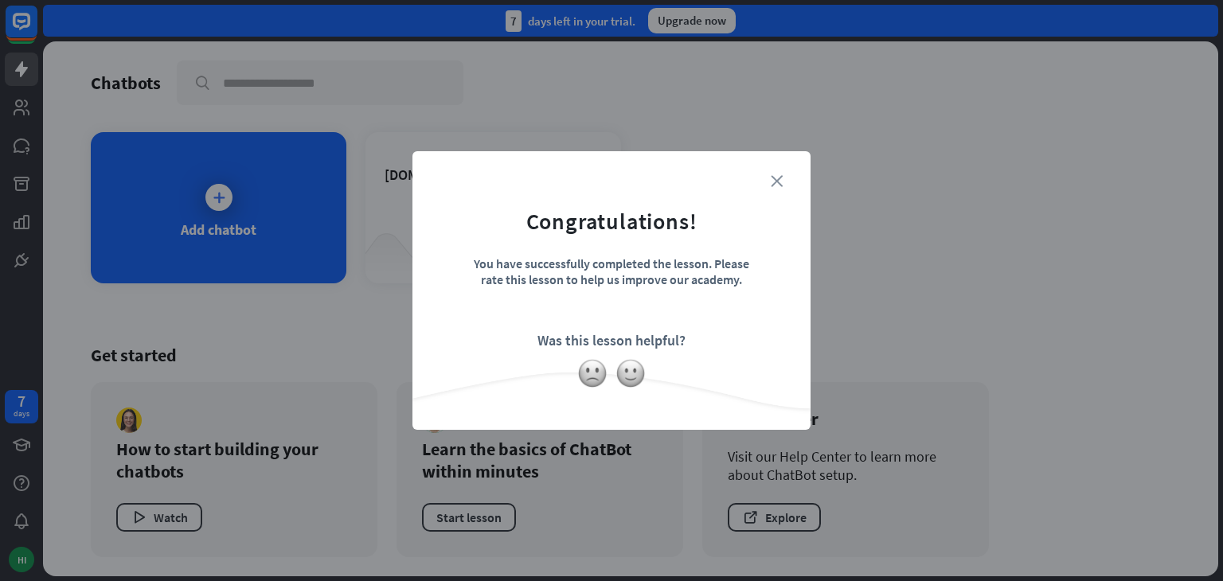
click at [777, 177] on icon "close" at bounding box center [777, 181] width 12 height 12
